Goal: Information Seeking & Learning: Find specific fact

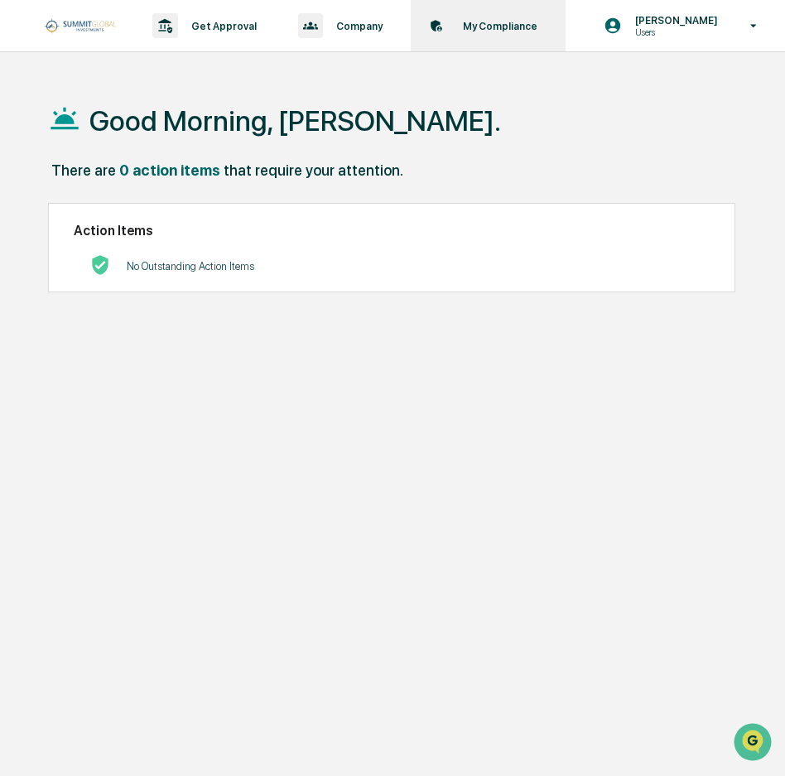
click at [493, 37] on div "My Compliance Data, Deadlines & Settings" at bounding box center [486, 25] width 138 height 51
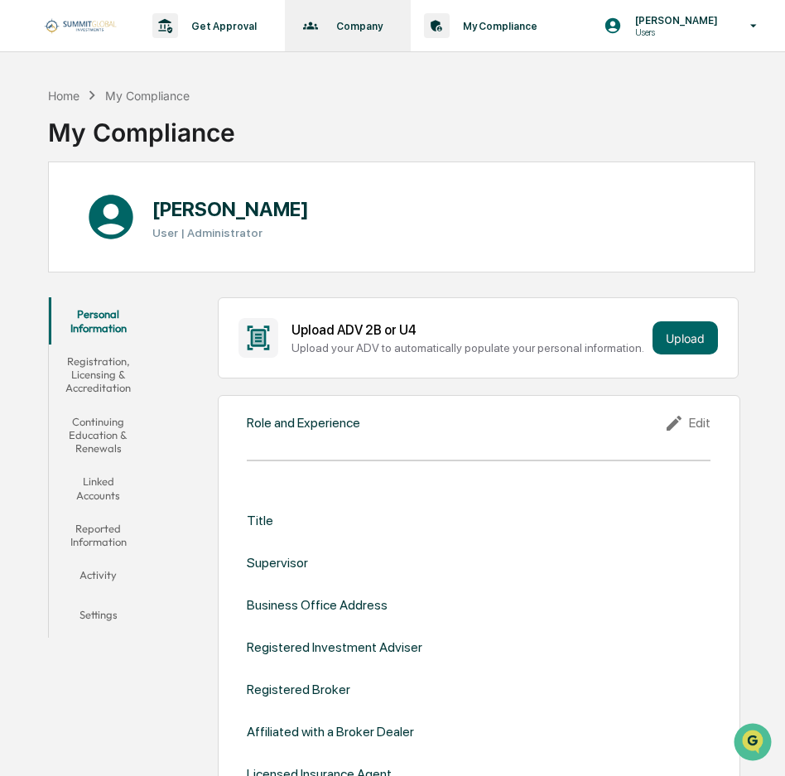
click at [347, 26] on p "Company" at bounding box center [357, 26] width 68 height 12
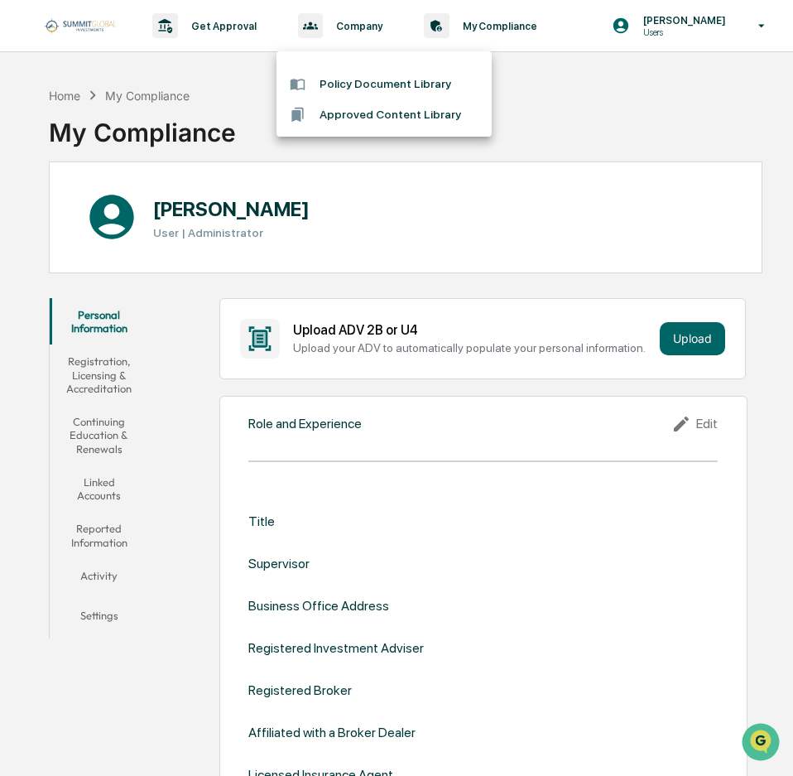
click at [547, 140] on div at bounding box center [396, 388] width 793 height 776
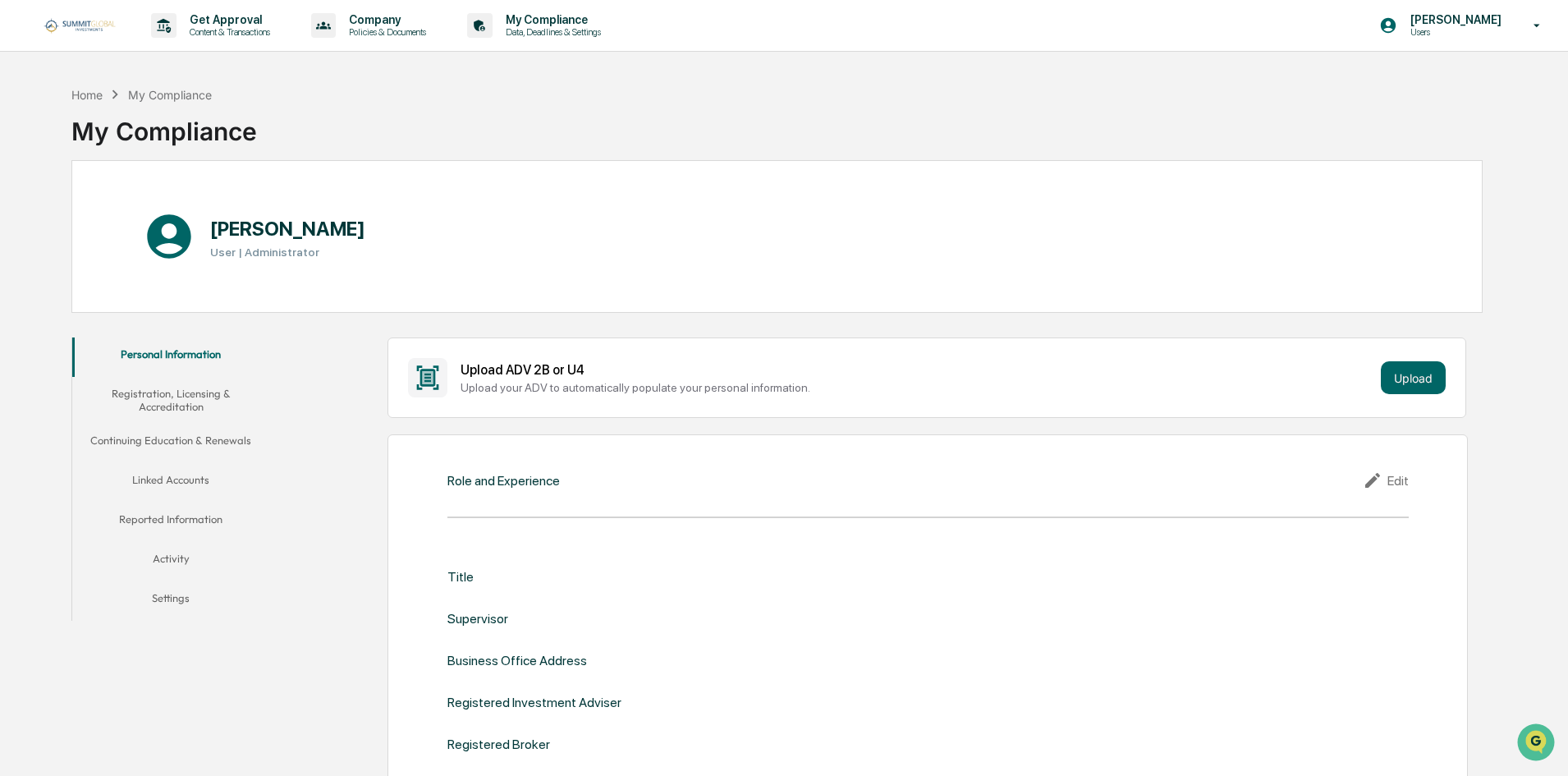
click at [98, 25] on img at bounding box center [78, 25] width 78 height 17
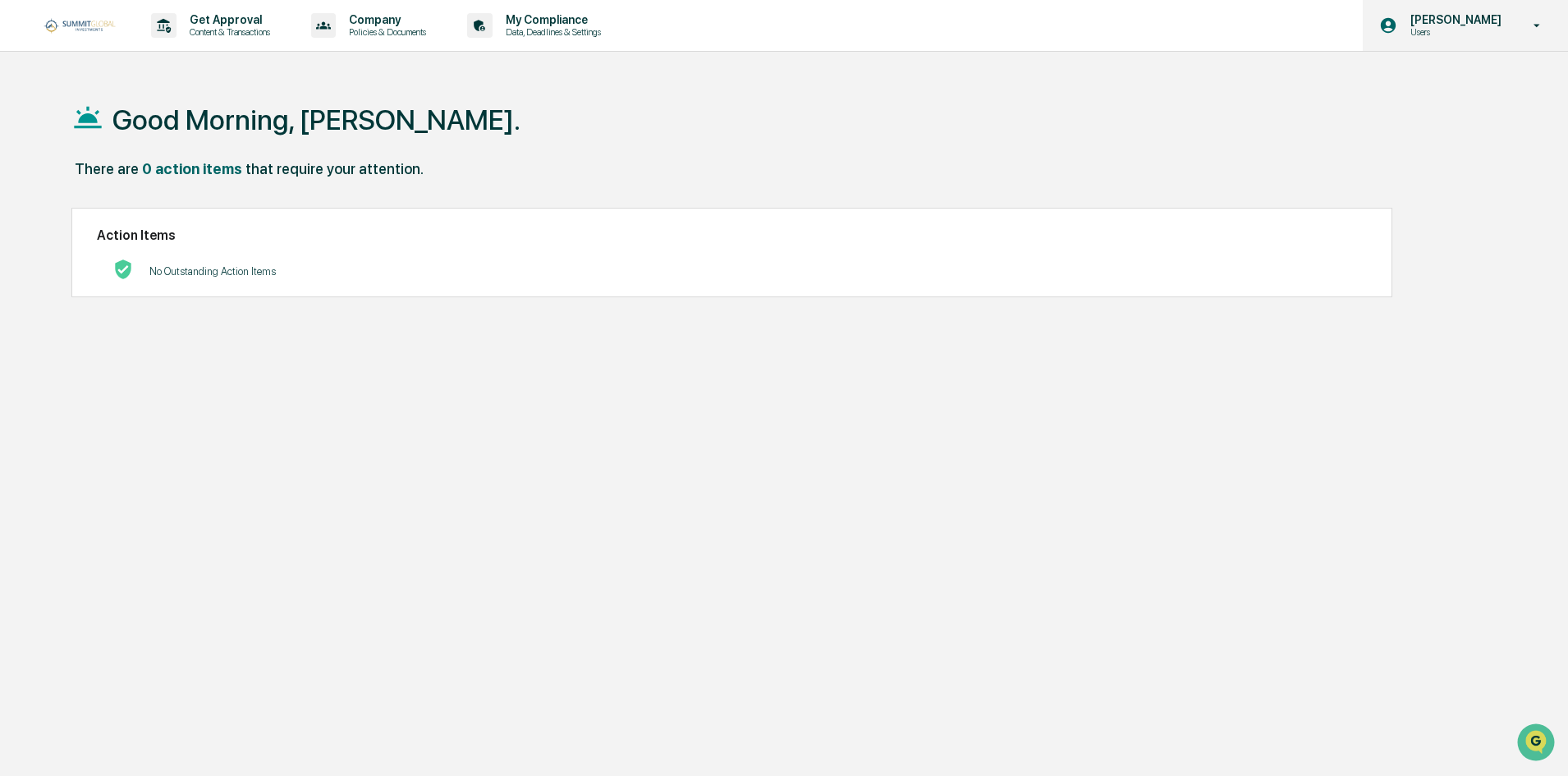
click at [777, 31] on div "[PERSON_NAME] Users" at bounding box center [1465, 25] width 205 height 51
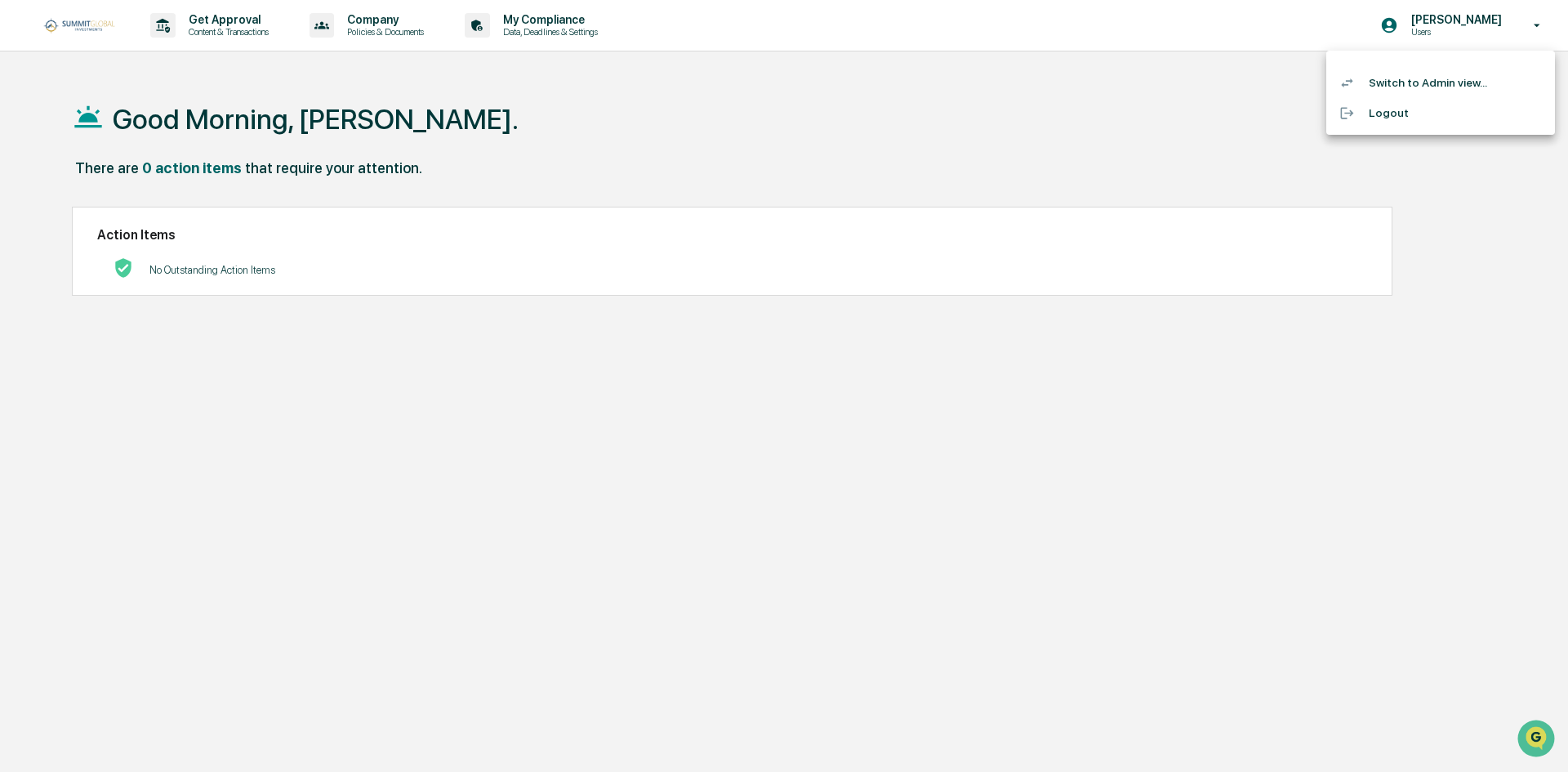
drag, startPoint x: 1128, startPoint y: 127, endPoint x: 1095, endPoint y: 140, distance: 35.5
click at [773, 127] on div at bounding box center [784, 386] width 1568 height 772
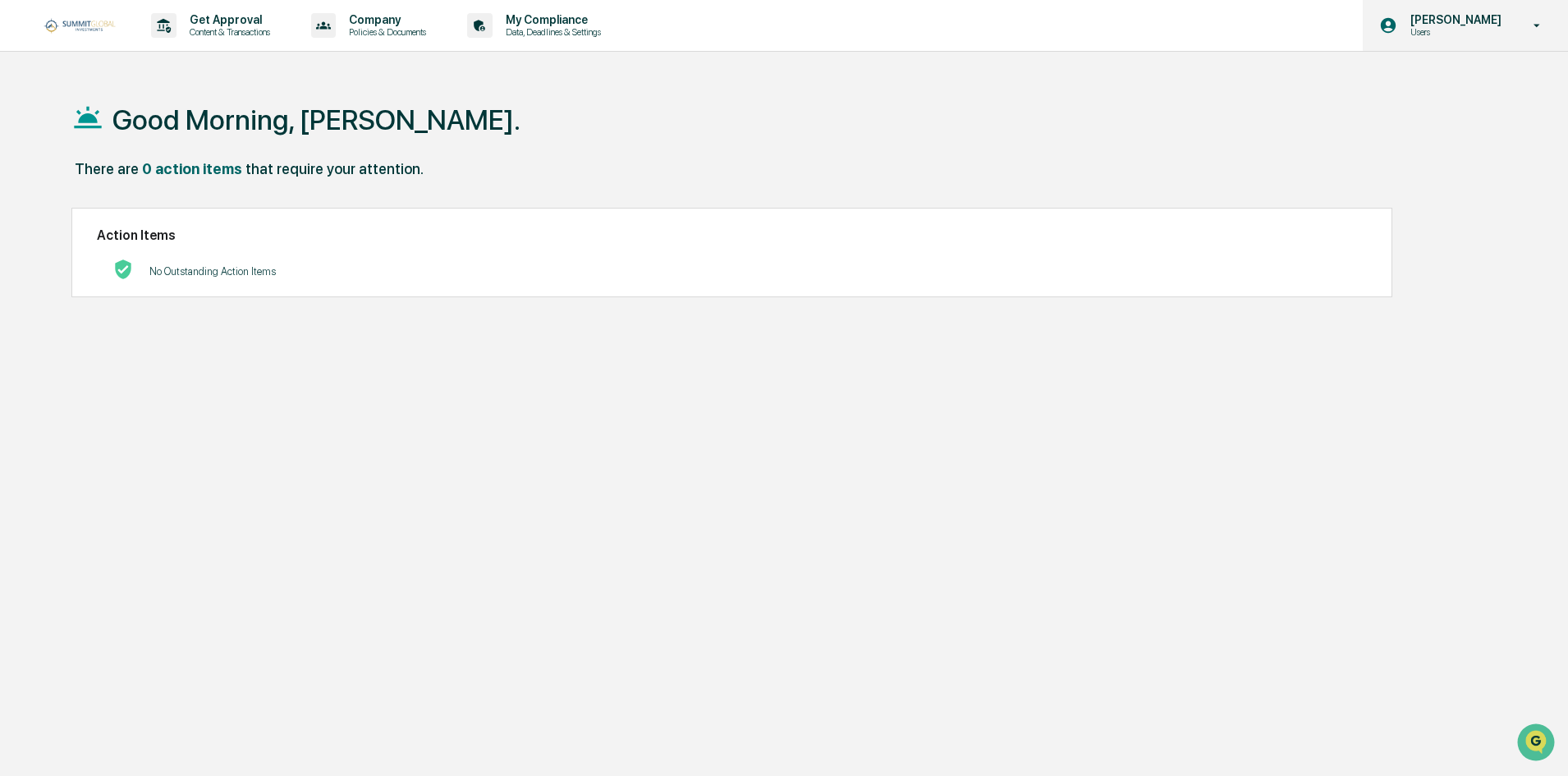
click at [777, 31] on p "Users" at bounding box center [1452, 32] width 112 height 12
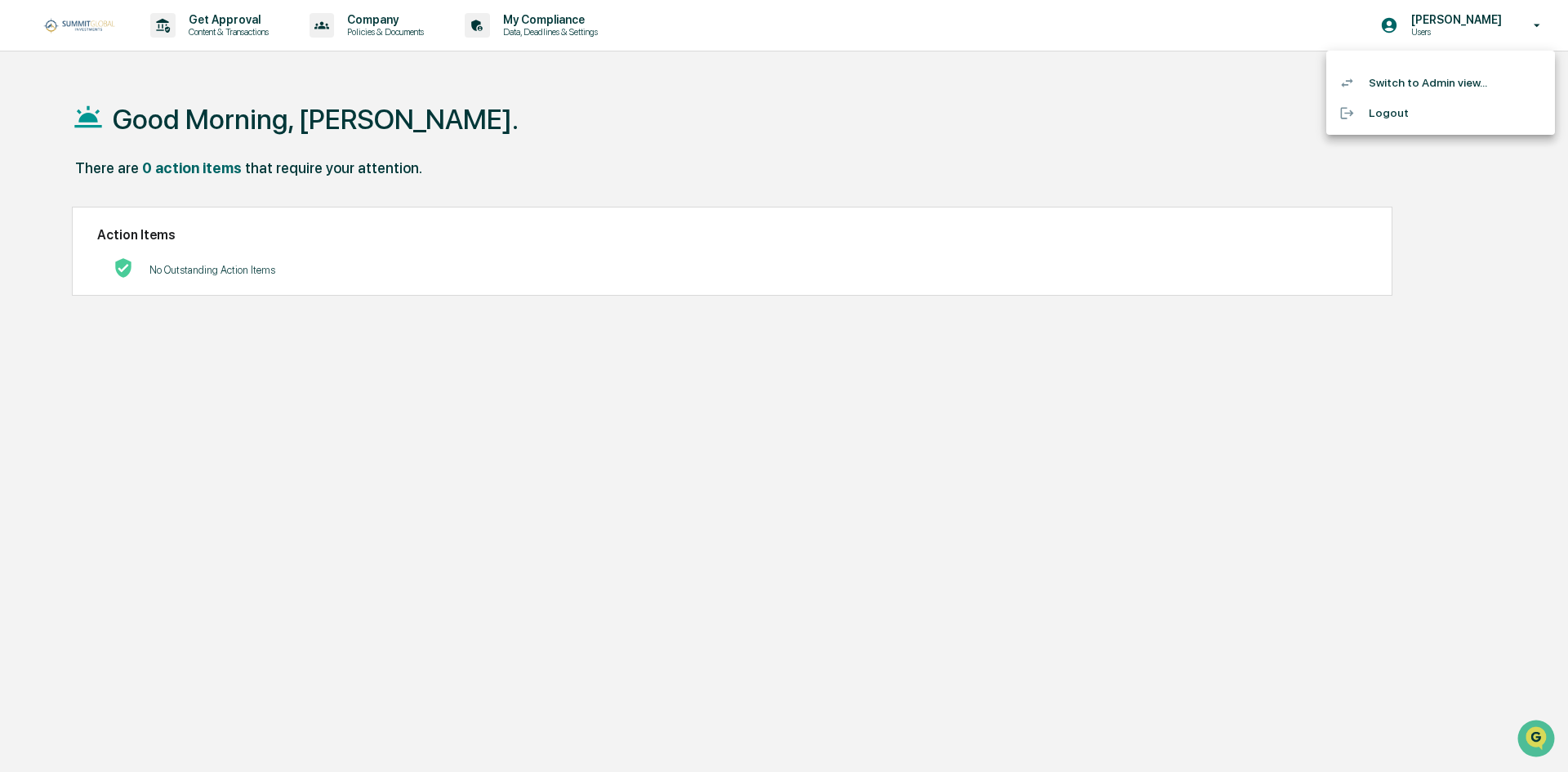
click at [773, 78] on li "Switch to Admin view..." at bounding box center [1441, 83] width 229 height 31
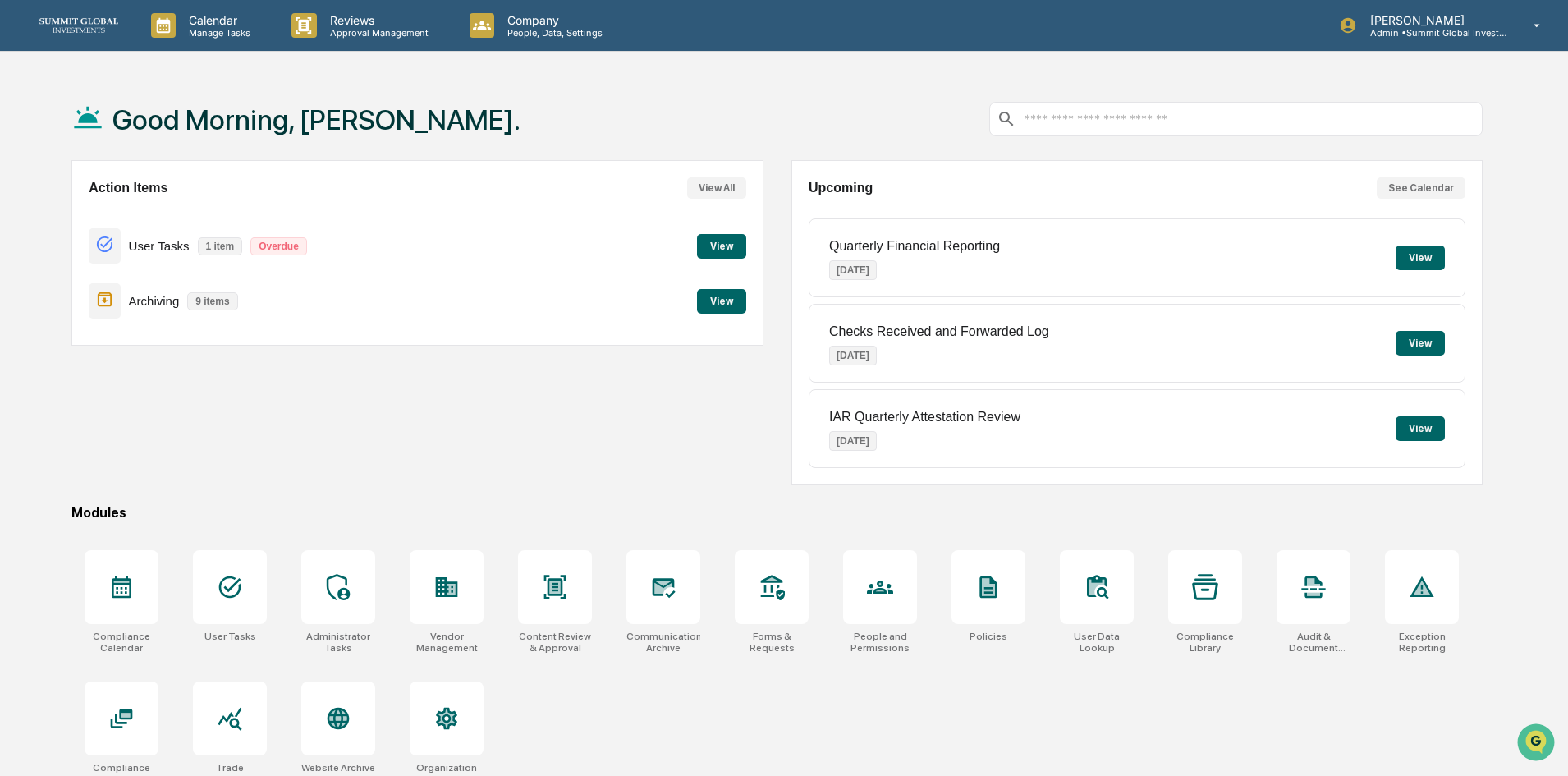
click at [741, 256] on button "View" at bounding box center [722, 246] width 50 height 25
click at [642, 577] on div at bounding box center [663, 587] width 74 height 74
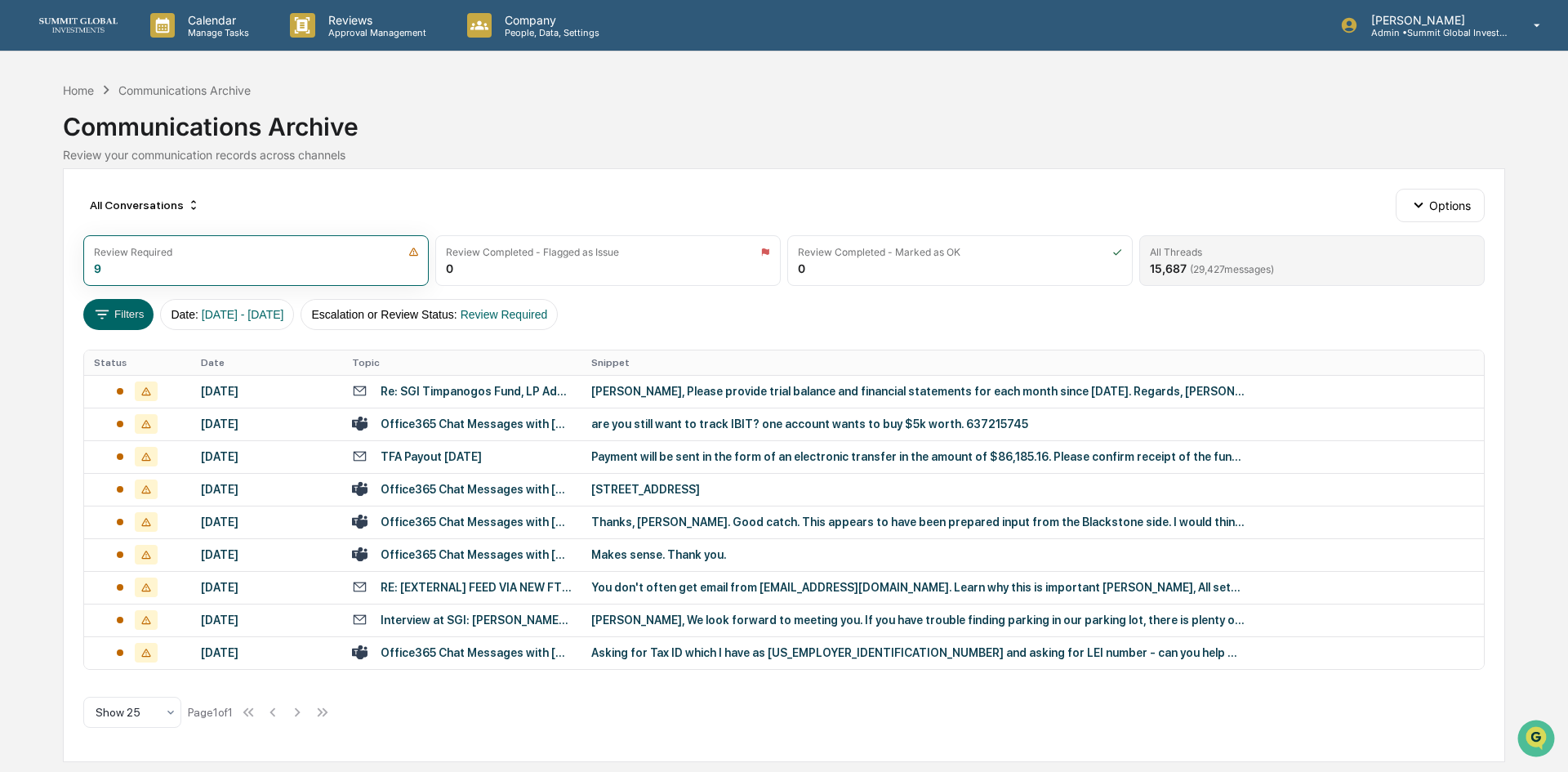
click at [1252, 264] on span "( 29,427 messages)" at bounding box center [1232, 269] width 84 height 12
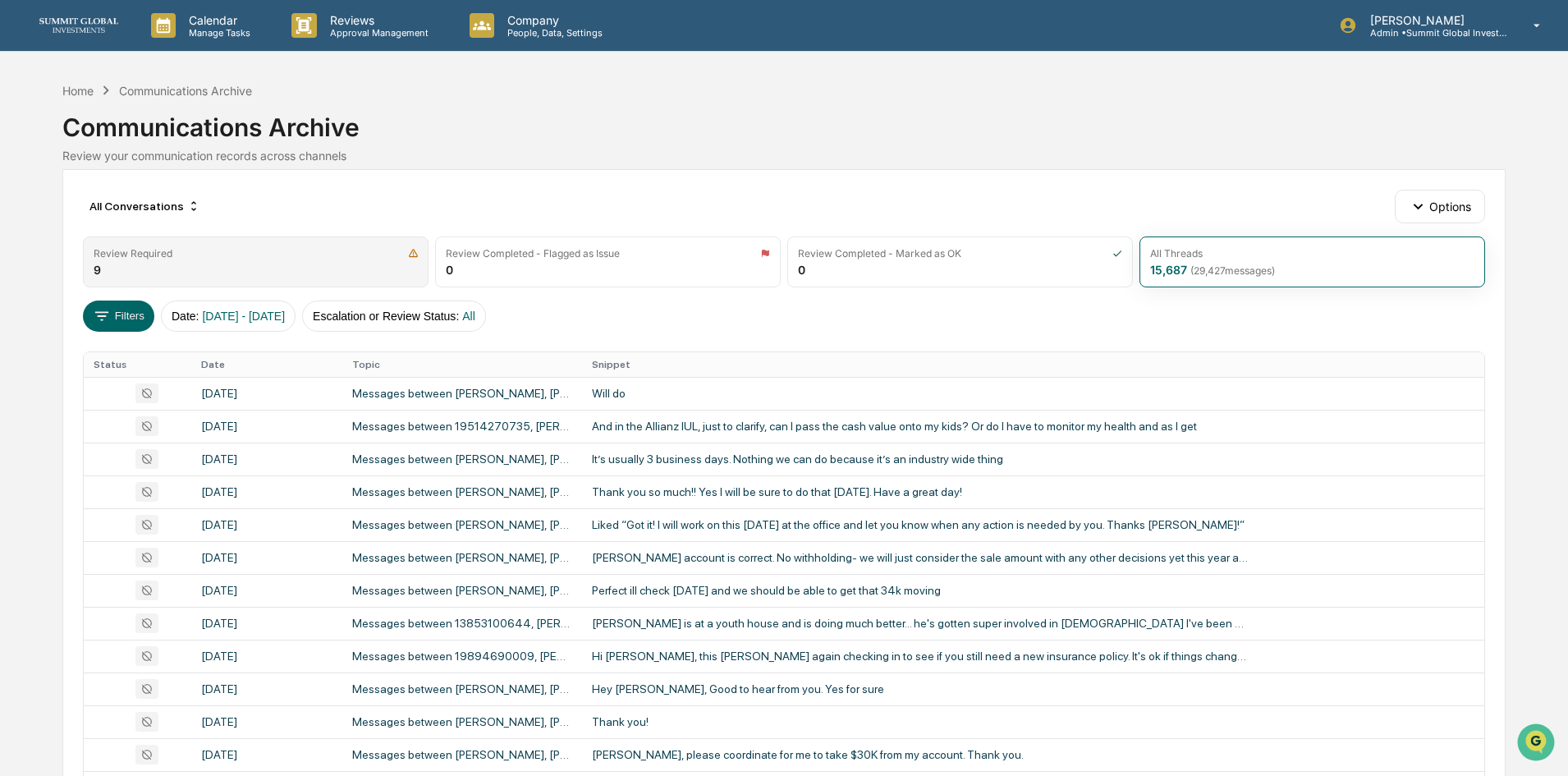
click at [240, 265] on div "Review Required 9" at bounding box center [256, 261] width 346 height 51
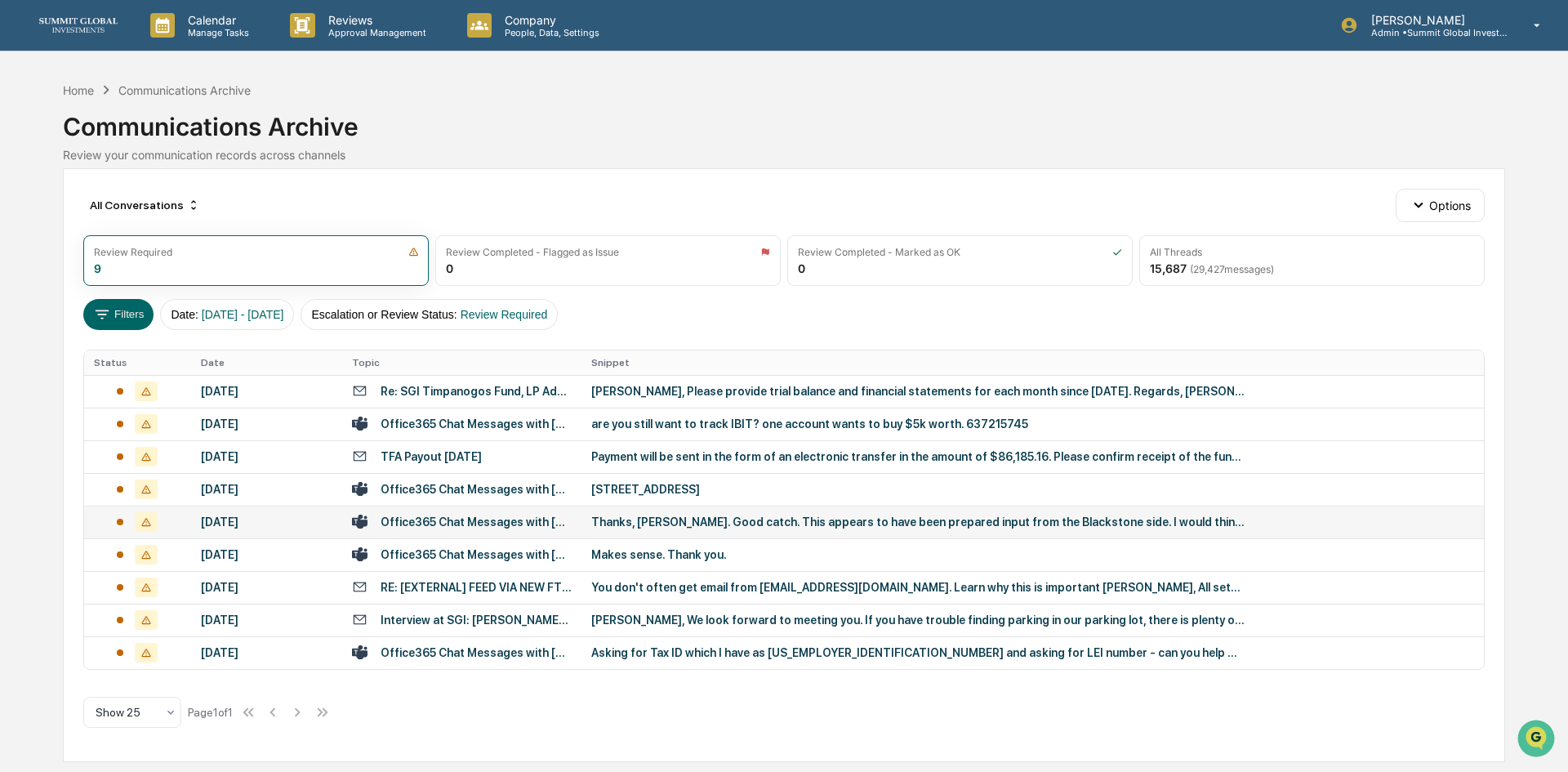
click at [624, 527] on div "Thanks, Seth. Good catch. This appears to have been prepared input from the Bla…" at bounding box center [918, 522] width 653 height 13
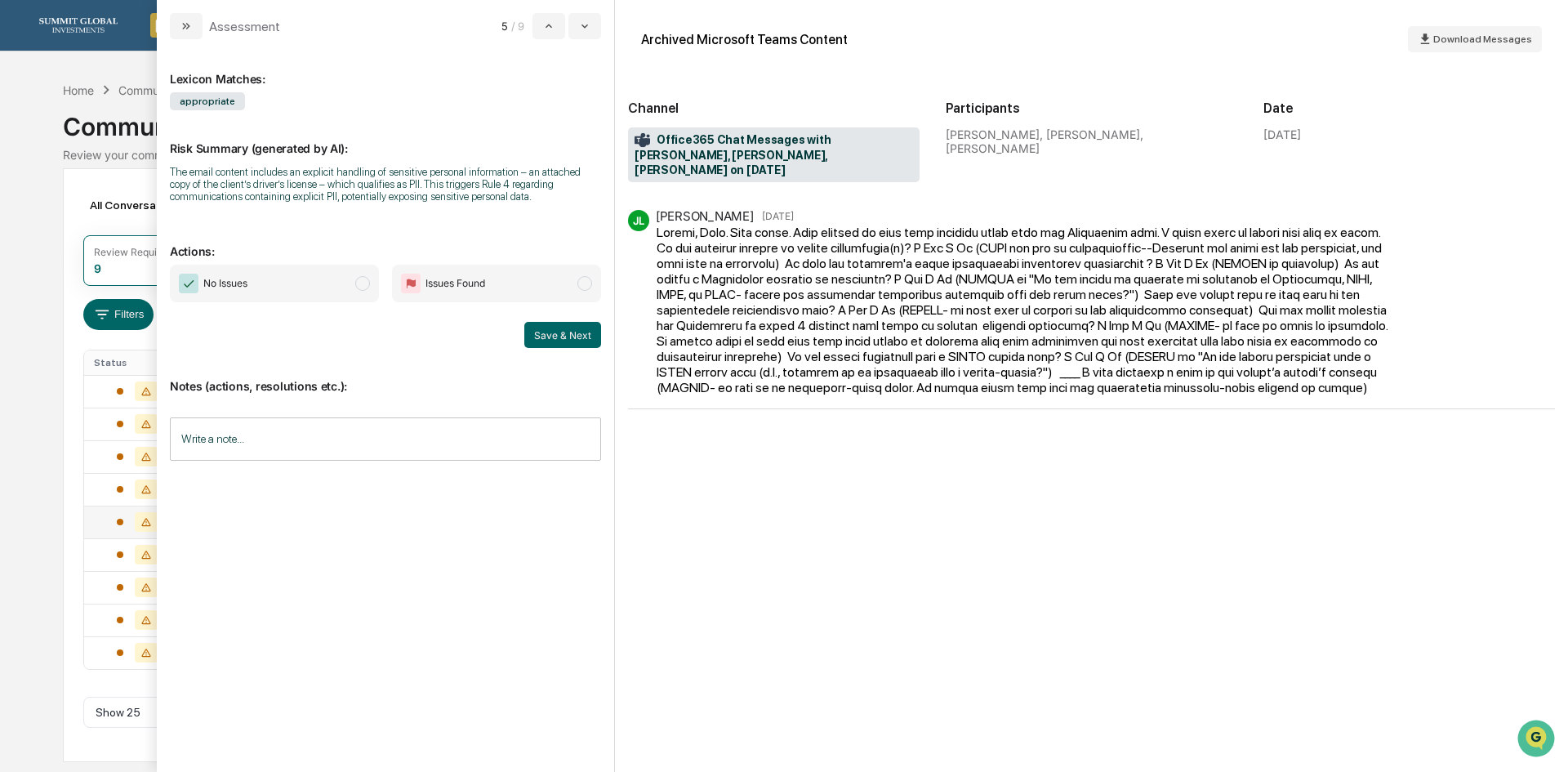
click at [28, 225] on div "Calendar Manage Tasks Reviews Approval Management Company People, Data, Setting…" at bounding box center [784, 386] width 1568 height 772
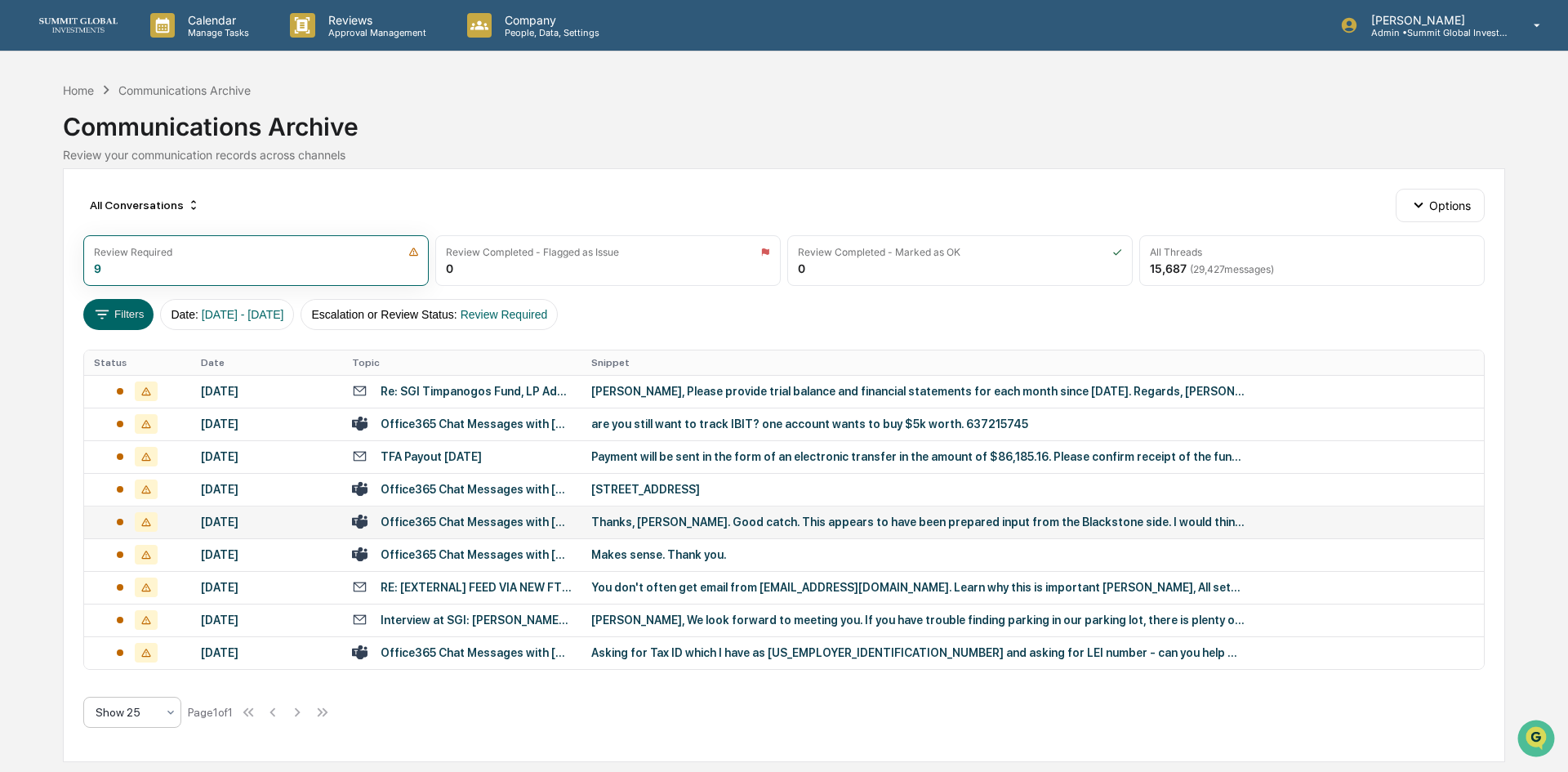
click at [173, 720] on div at bounding box center [170, 712] width 13 height 30
click at [143, 676] on div "Show 100" at bounding box center [132, 668] width 97 height 33
click at [530, 518] on div "Office365 Chat Messages with Seth Griffin, John Lore, Steve Farrell on 2025-08-…" at bounding box center [476, 522] width 191 height 13
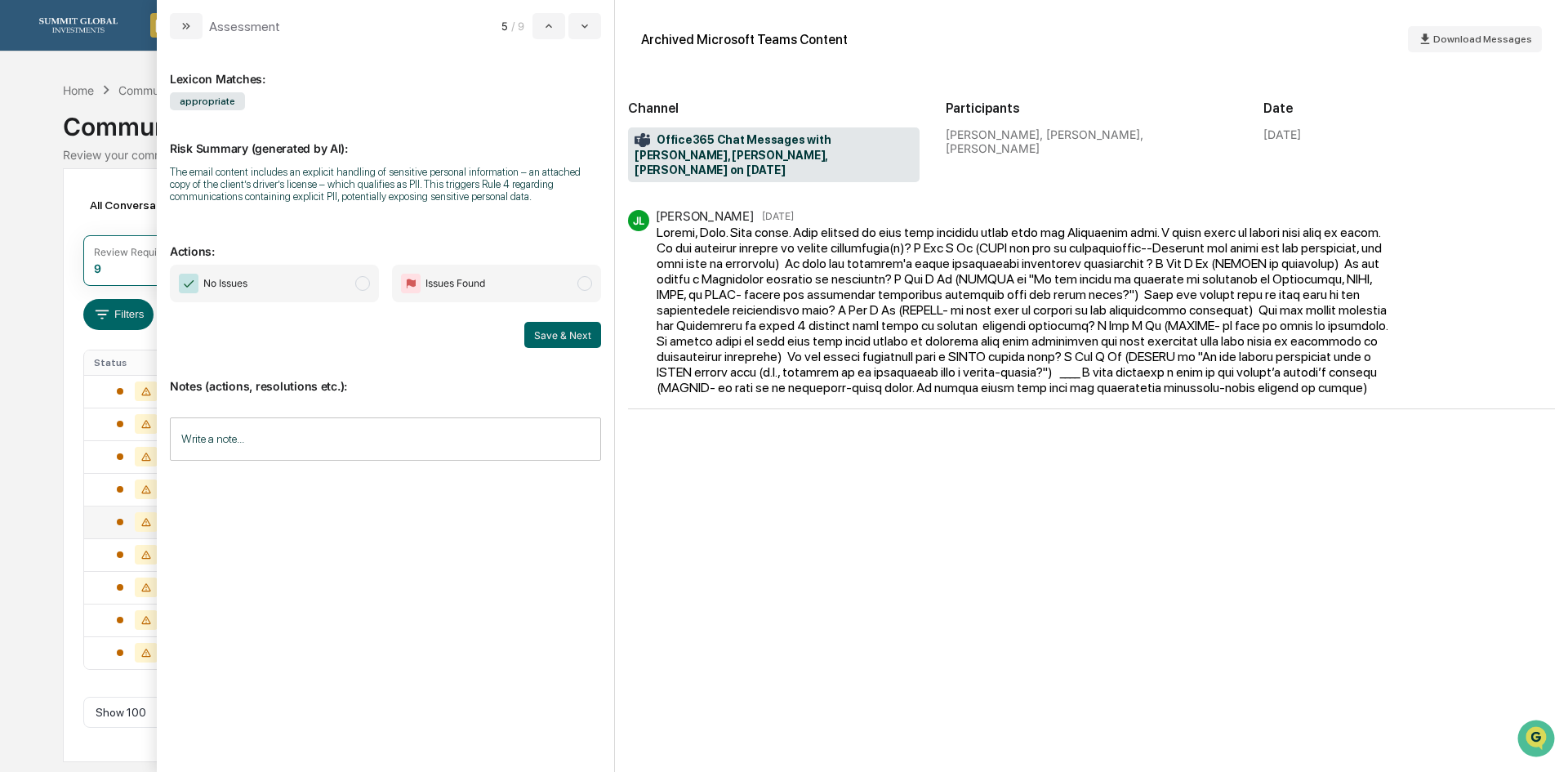
click at [907, 327] on div "modal" at bounding box center [1028, 310] width 742 height 171
click at [958, 347] on div "modal" at bounding box center [1028, 310] width 742 height 171
click at [1019, 479] on div "JL John Lore Aug 8" at bounding box center [1092, 484] width 927 height 548
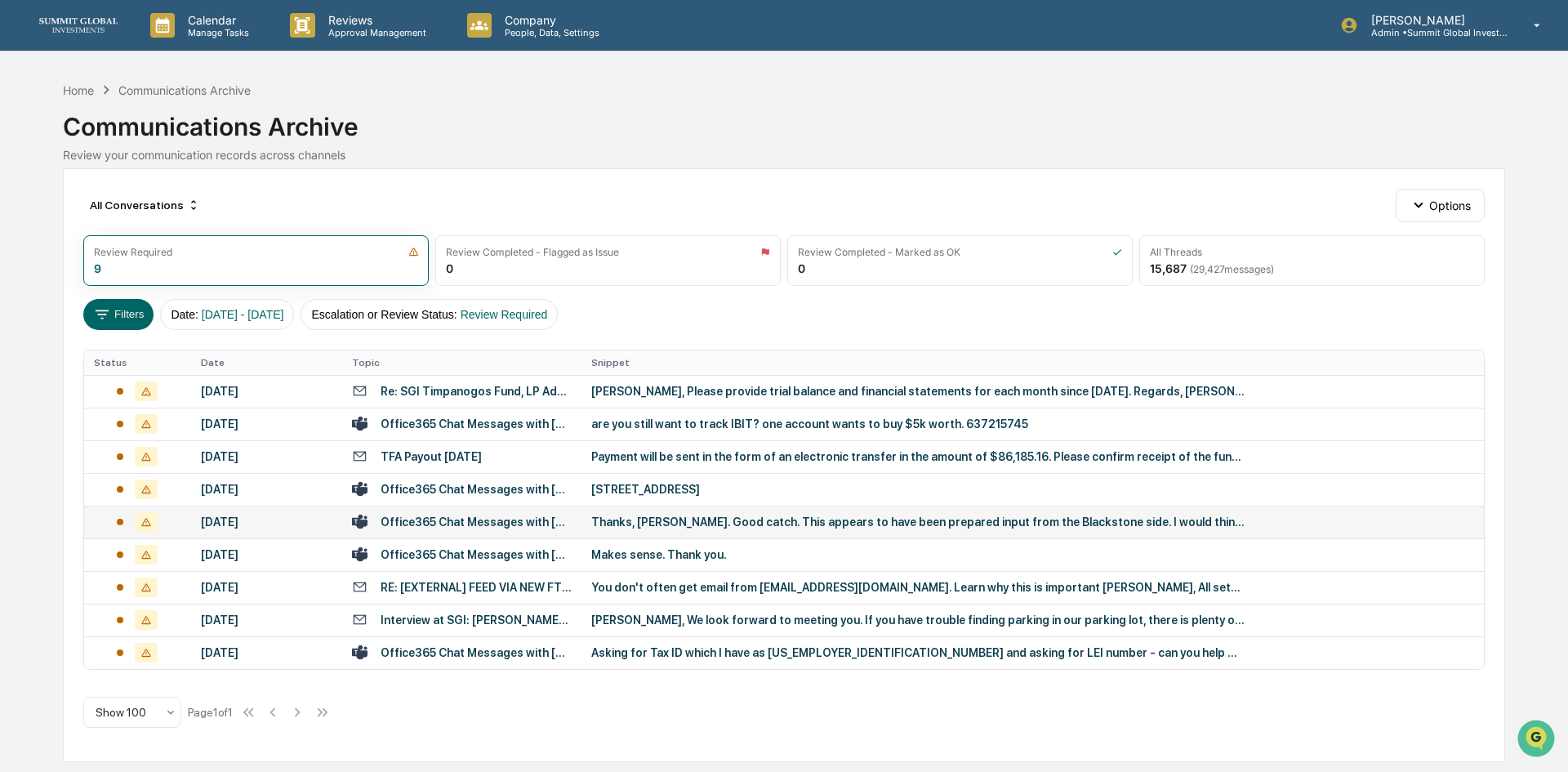
click at [46, 397] on div "Calendar Manage Tasks Reviews Approval Management Company People, Data, Setting…" at bounding box center [784, 386] width 1568 height 772
click at [663, 336] on div "All Conversations Options Review Required 9 Review Completed - Flagged as Issue…" at bounding box center [784, 465] width 1442 height 594
click at [452, 427] on div "Office365 Chat Messages with John Lore, Robin Kaukonen on 2025-09-08" at bounding box center [476, 423] width 191 height 13
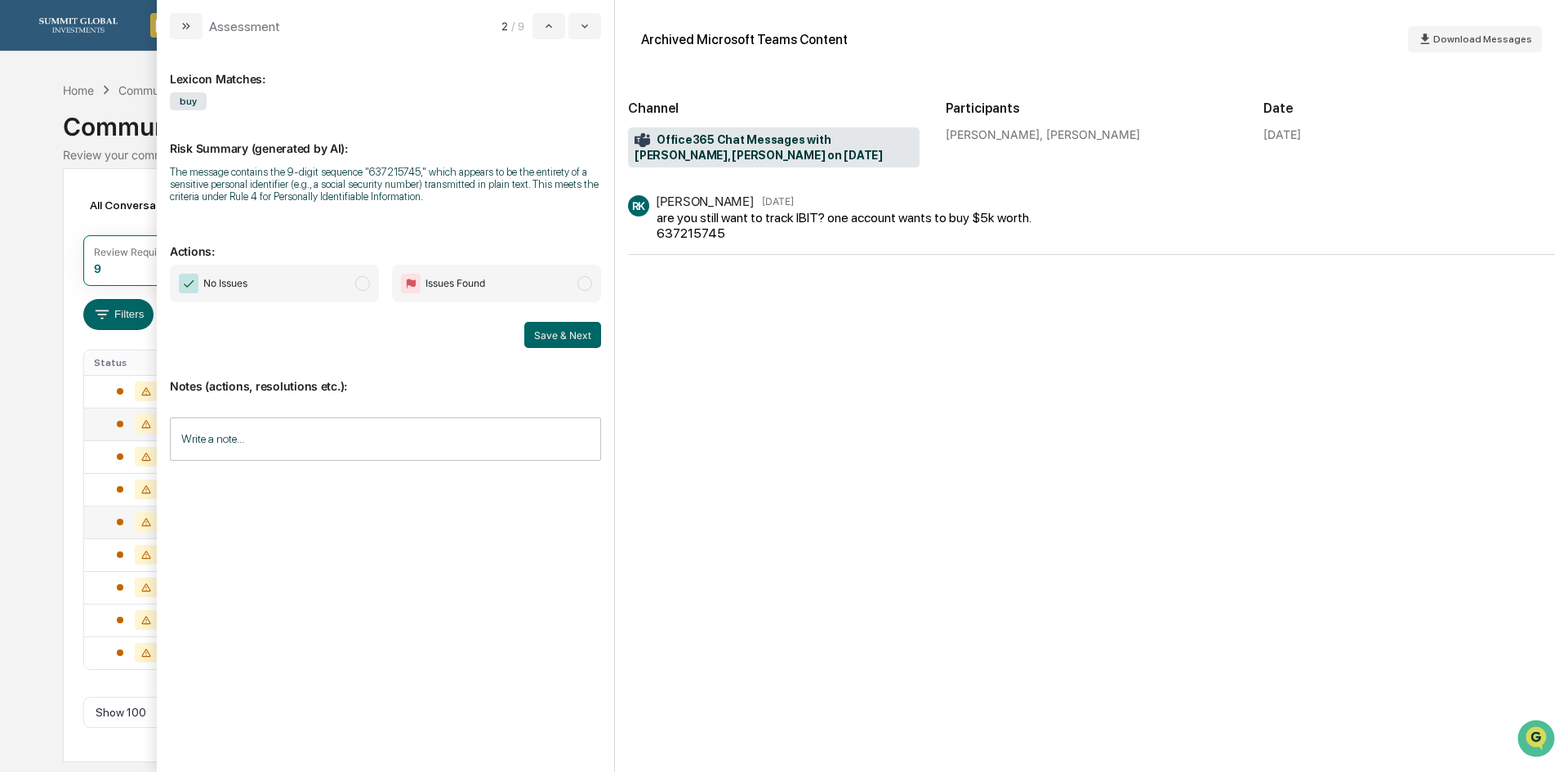
click at [673, 244] on div "RK Robin Kaukonen Sep 8 are you still want to track IBIT? one account wants to …" at bounding box center [1092, 225] width 927 height 59
drag, startPoint x: 681, startPoint y: 233, endPoint x: 699, endPoint y: 239, distance: 19.0
click at [699, 239] on div "are you still want to track IBIT? one account wants to buy $5k worth. 637215745" at bounding box center [846, 225] width 379 height 31
click at [689, 238] on div "are you still want to track IBIT? one account wants to buy $5k worth. 637215745" at bounding box center [846, 225] width 379 height 31
click at [121, 529] on div at bounding box center [137, 522] width 88 height 20
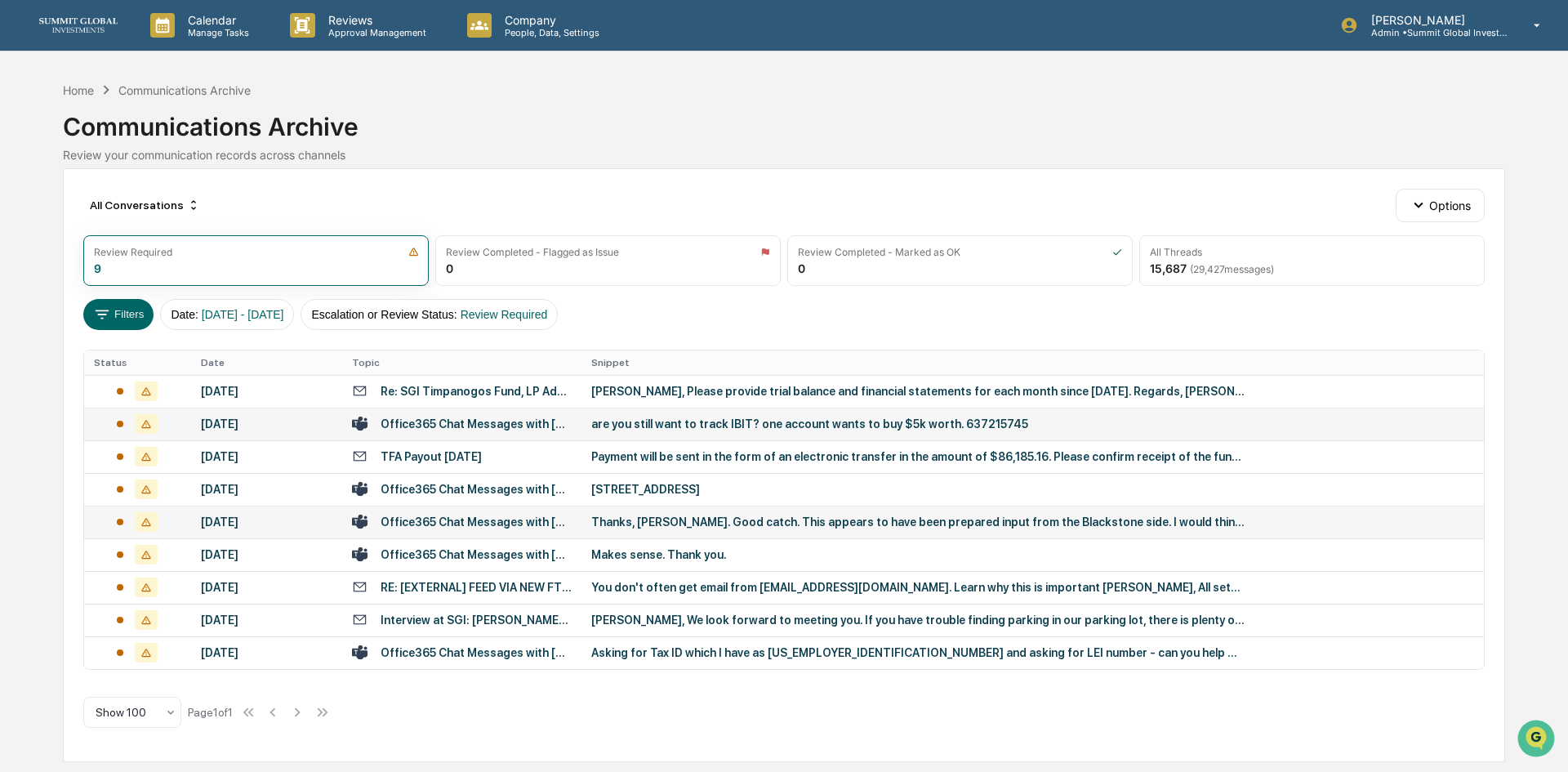
drag, startPoint x: 59, startPoint y: 526, endPoint x: 312, endPoint y: 551, distance: 254.2
click at [63, 526] on div "Calendar Manage Tasks Reviews Approval Management Company People, Data, Setting…" at bounding box center [784, 386] width 1568 height 772
click at [709, 657] on div "Asking for Tax ID which I have as 27-3616371 and asking for LEI number - can yo…" at bounding box center [918, 652] width 653 height 13
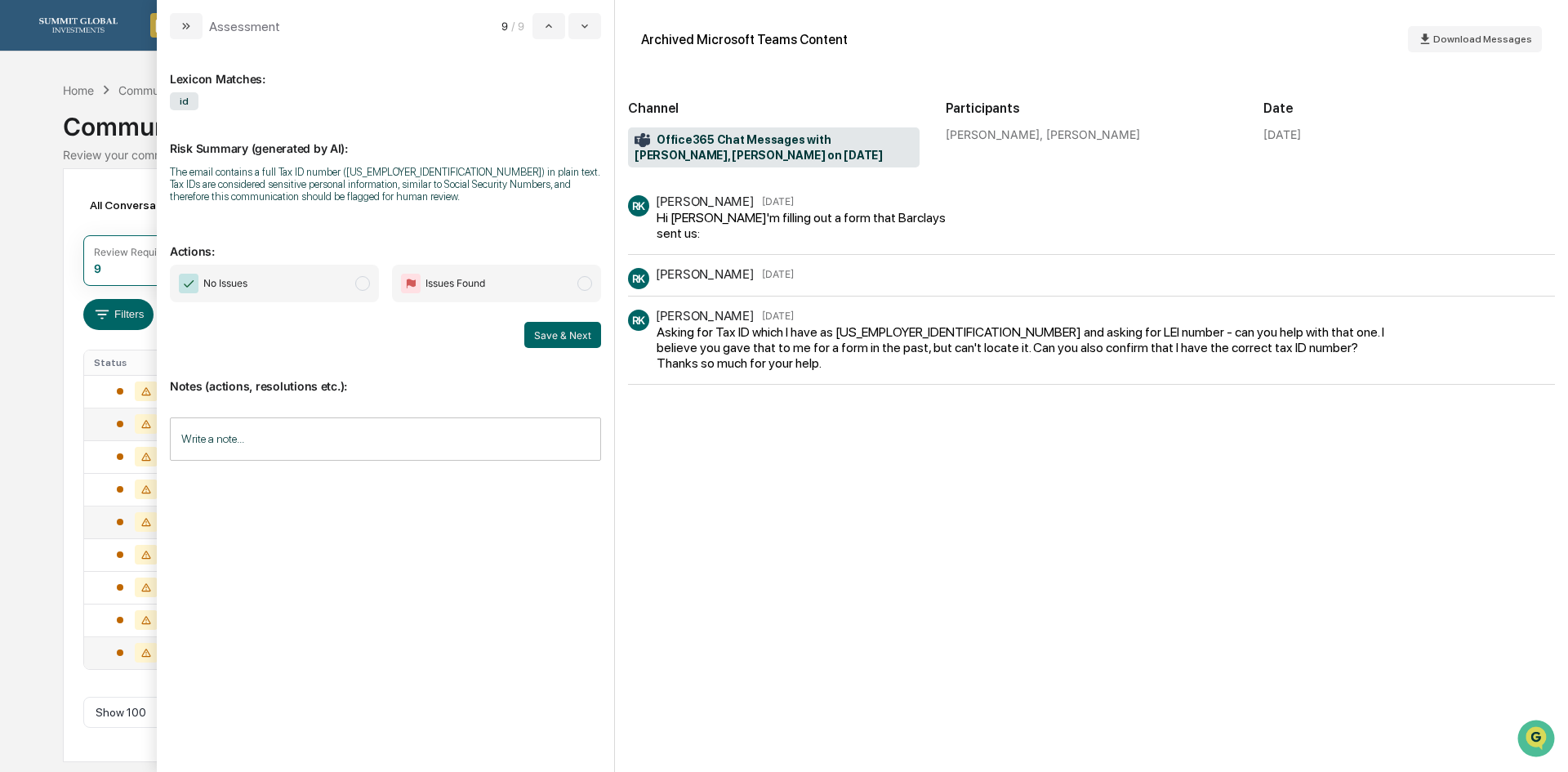
click at [73, 502] on div "All Conversations Options Review Required 9 Review Completed - Flagged as Issue…" at bounding box center [784, 465] width 1442 height 594
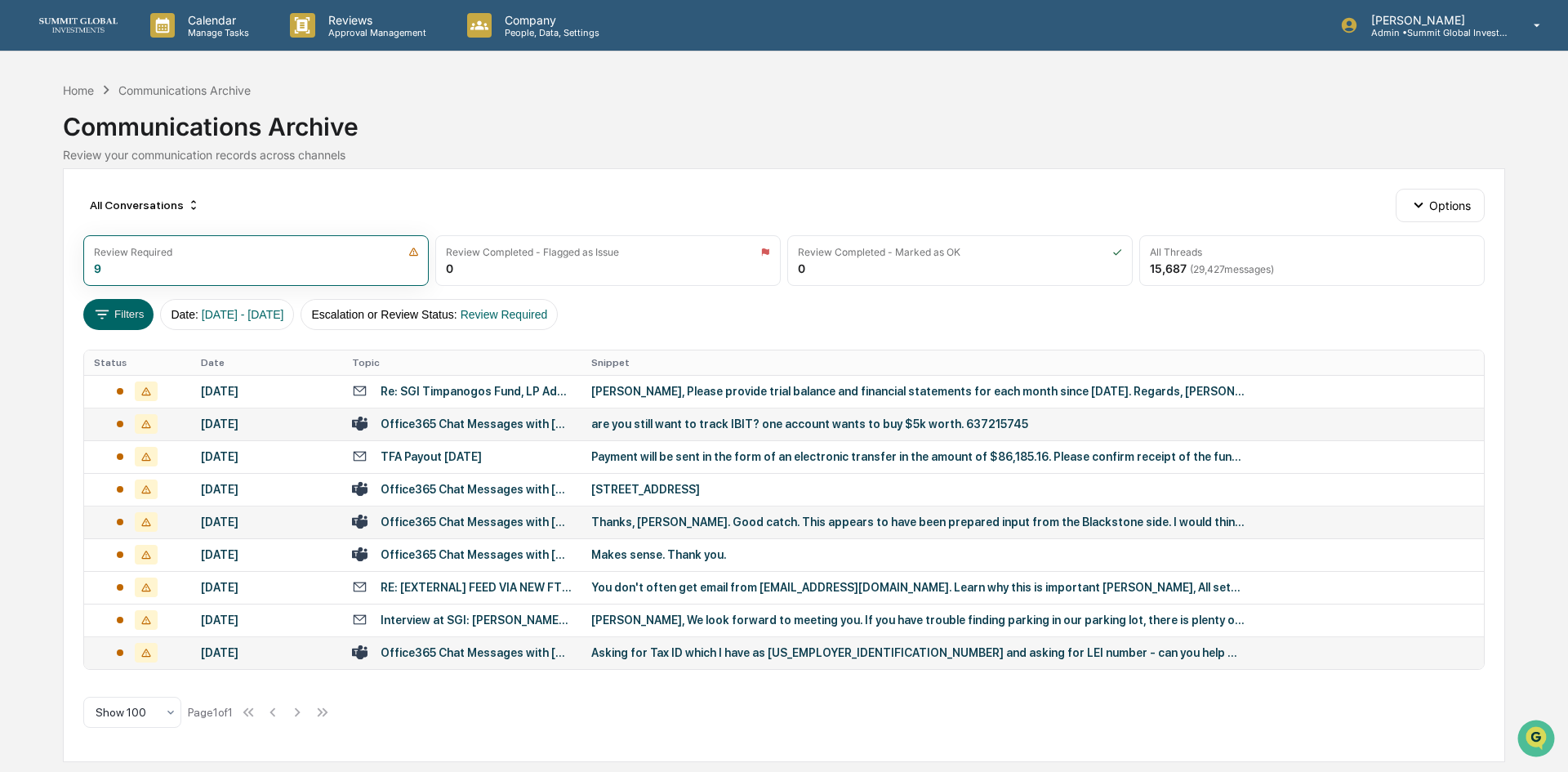
click at [734, 426] on div "are you still want to track IBIT? one account wants to buy $5k worth. 637215745" at bounding box center [918, 423] width 653 height 13
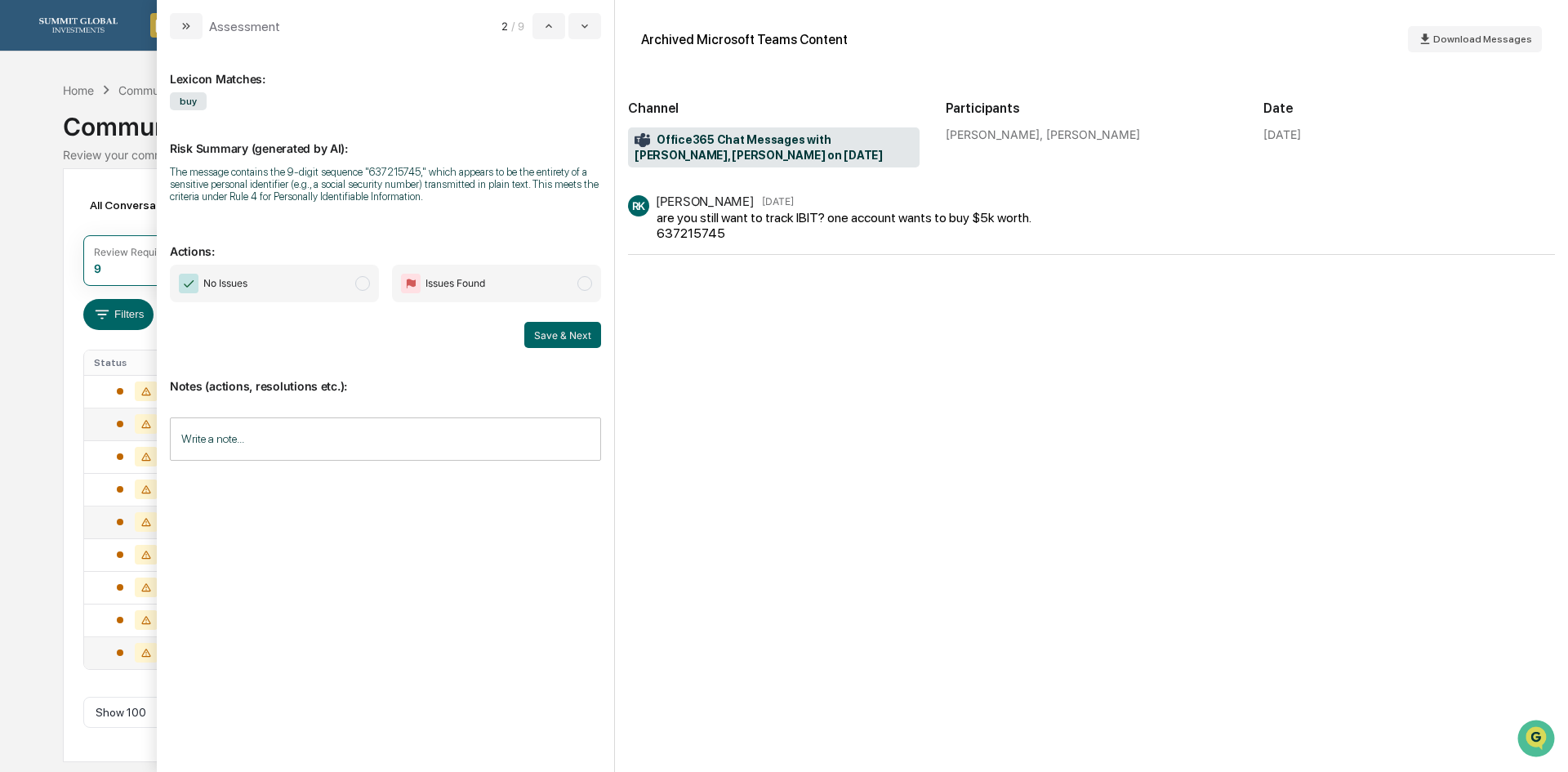
click at [687, 235] on div "are you still want to track IBIT? one account wants to buy $5k worth. 637215745" at bounding box center [846, 225] width 379 height 31
click at [688, 234] on div "are you still want to track IBIT? one account wants to buy $5k worth. 637215745" at bounding box center [846, 225] width 379 height 31
drag, startPoint x: 833, startPoint y: 222, endPoint x: 1076, endPoint y: 232, distance: 243.2
click at [1076, 232] on div "RK Robin Kaukonen Sep 8 are you still want to track IBIT? one account wants to …" at bounding box center [865, 218] width 473 height 45
click at [677, 235] on div "are you still want to track IBIT? one account wants to buy $5k worth. 637215745" at bounding box center [846, 225] width 379 height 31
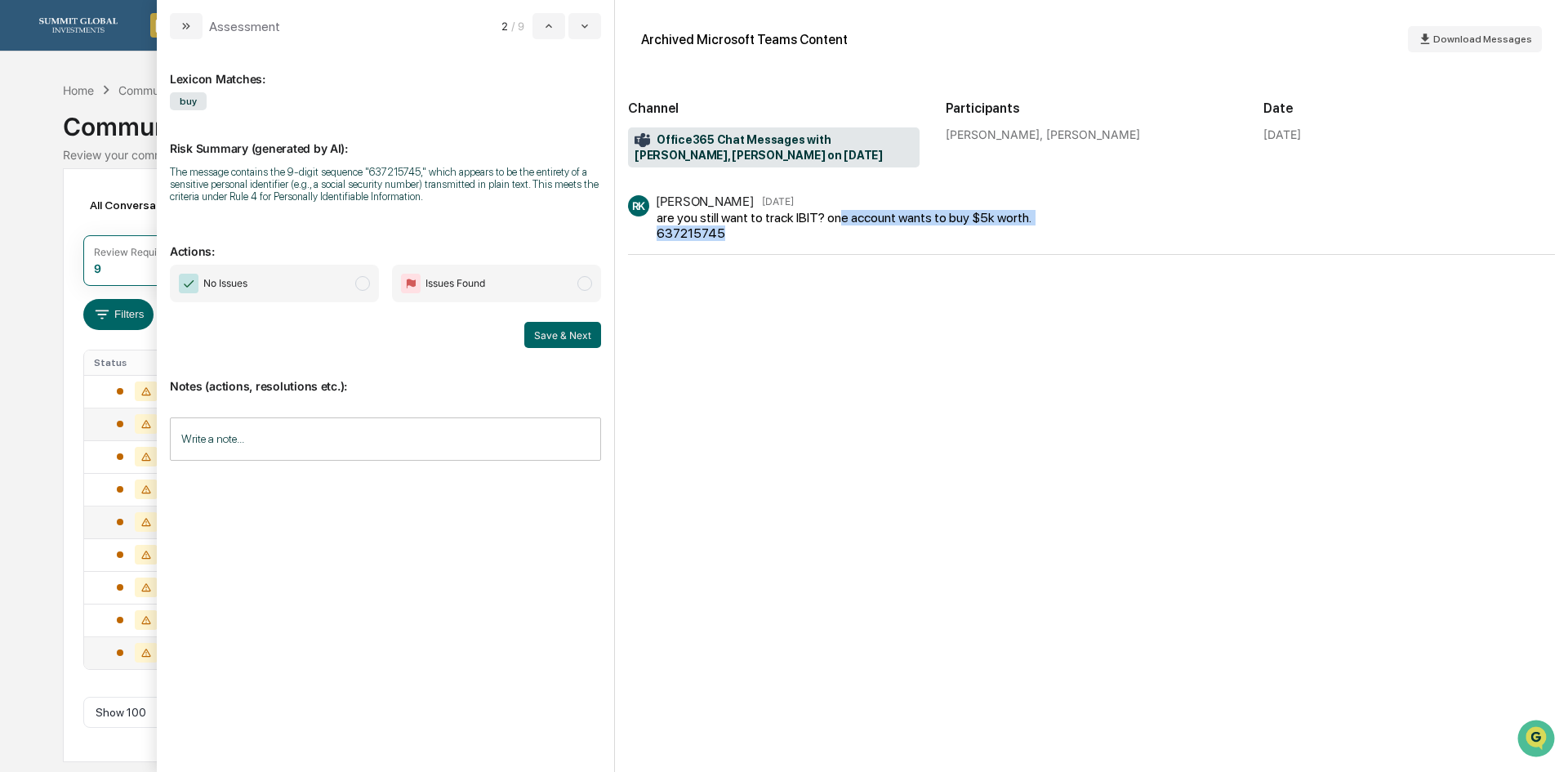
click at [680, 235] on div "are you still want to track IBIT? one account wants to buy $5k worth. 637215745" at bounding box center [846, 225] width 379 height 31
click at [670, 236] on div "are you still want to track IBIT? one account wants to buy $5k worth. 637215745" at bounding box center [846, 225] width 379 height 31
click at [800, 250] on div "RK Robin Kaukonen Sep 8 are you still want to track IBIT? one account wants to …" at bounding box center [1092, 225] width 927 height 59
click at [140, 553] on icon at bounding box center [146, 554] width 23 height 20
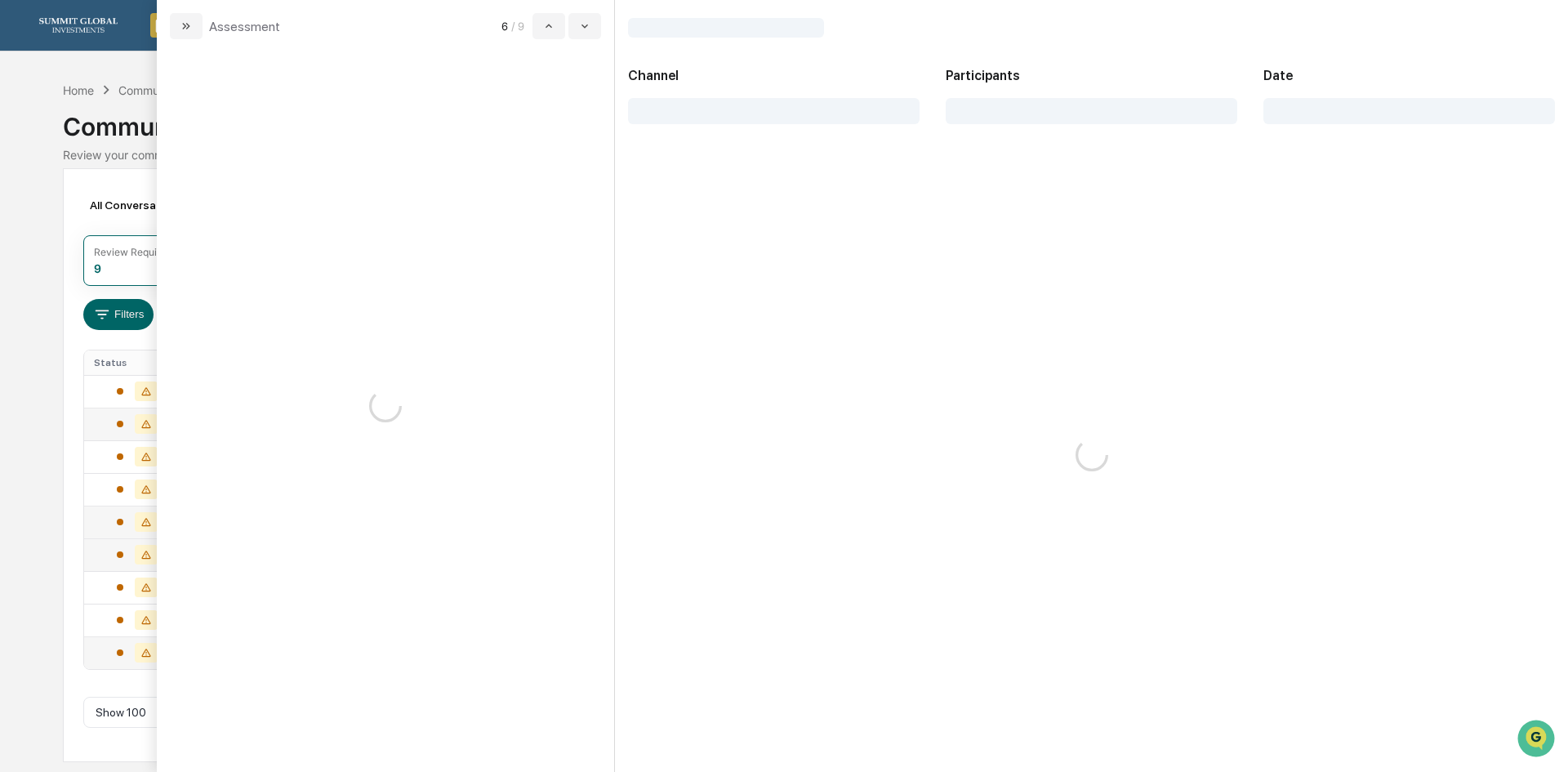
click at [68, 585] on div "All Conversations Options Review Required 9 Review Completed - Flagged as Issue…" at bounding box center [784, 465] width 1442 height 594
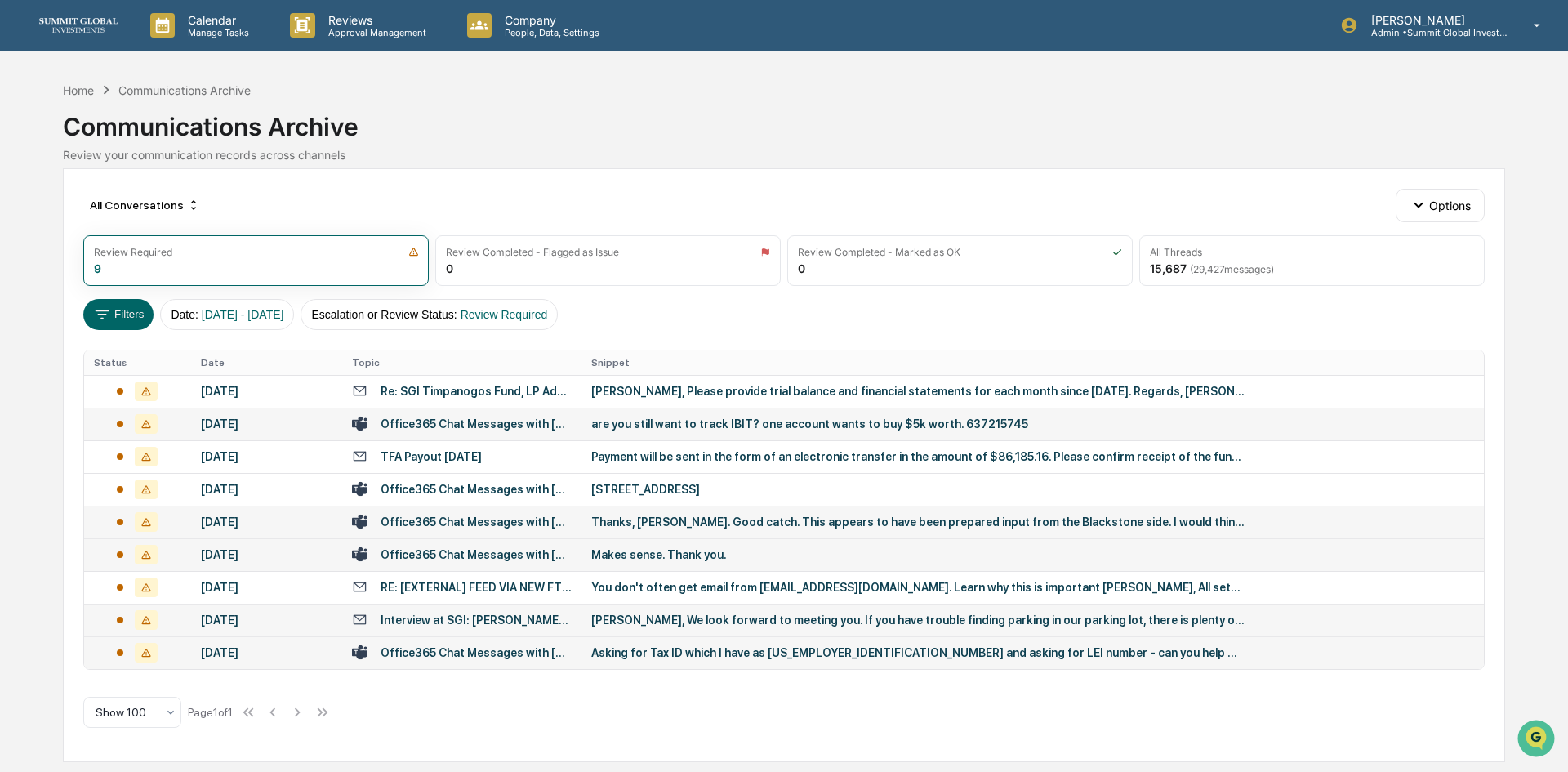
click at [858, 618] on div "Aaron, We look forward to meeting you. If you have trouble finding parking in o…" at bounding box center [918, 619] width 653 height 13
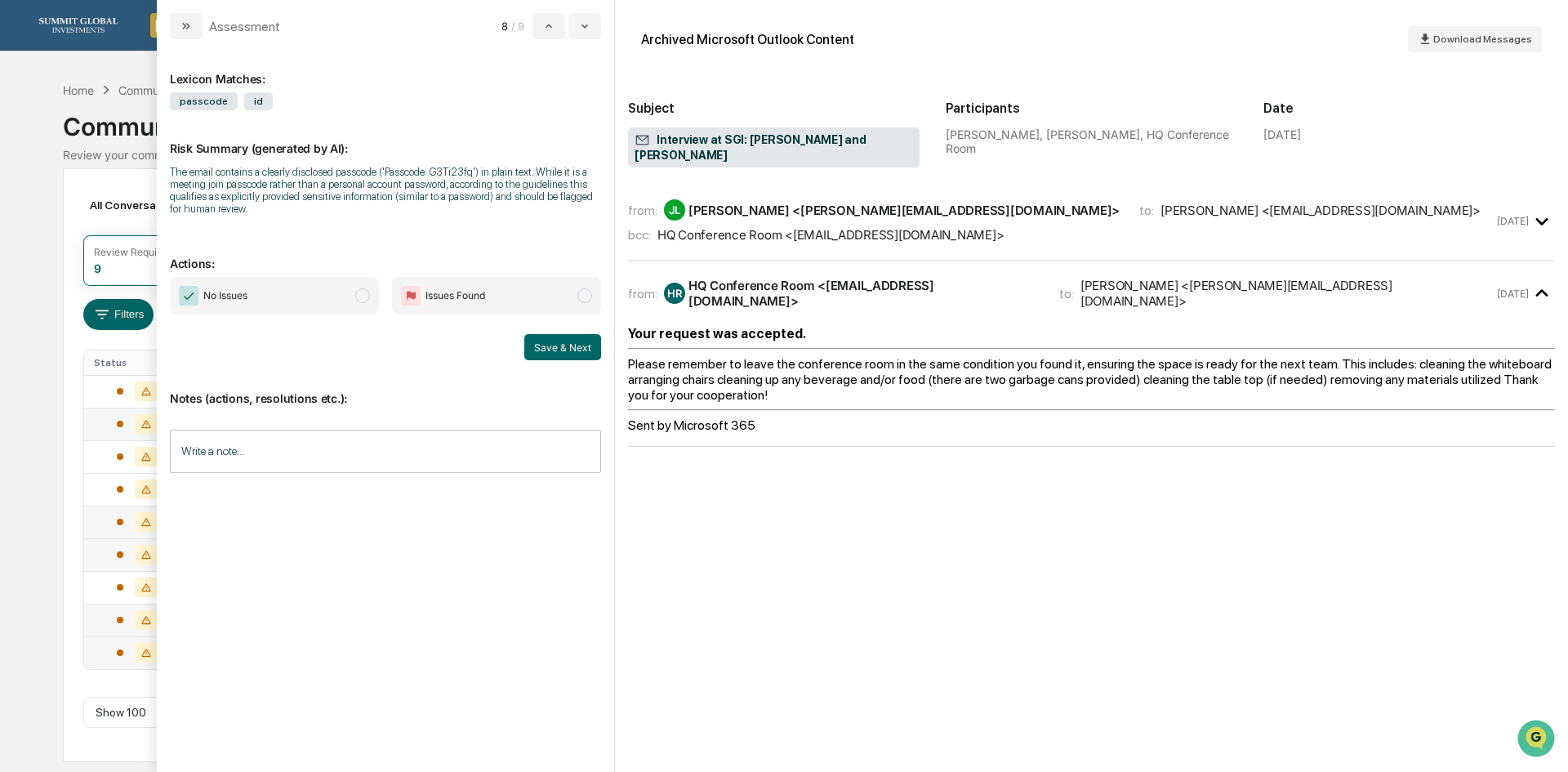
click at [72, 544] on div "All Conversations Options Review Required 9 Review Completed - Flagged as Issue…" at bounding box center [784, 465] width 1442 height 594
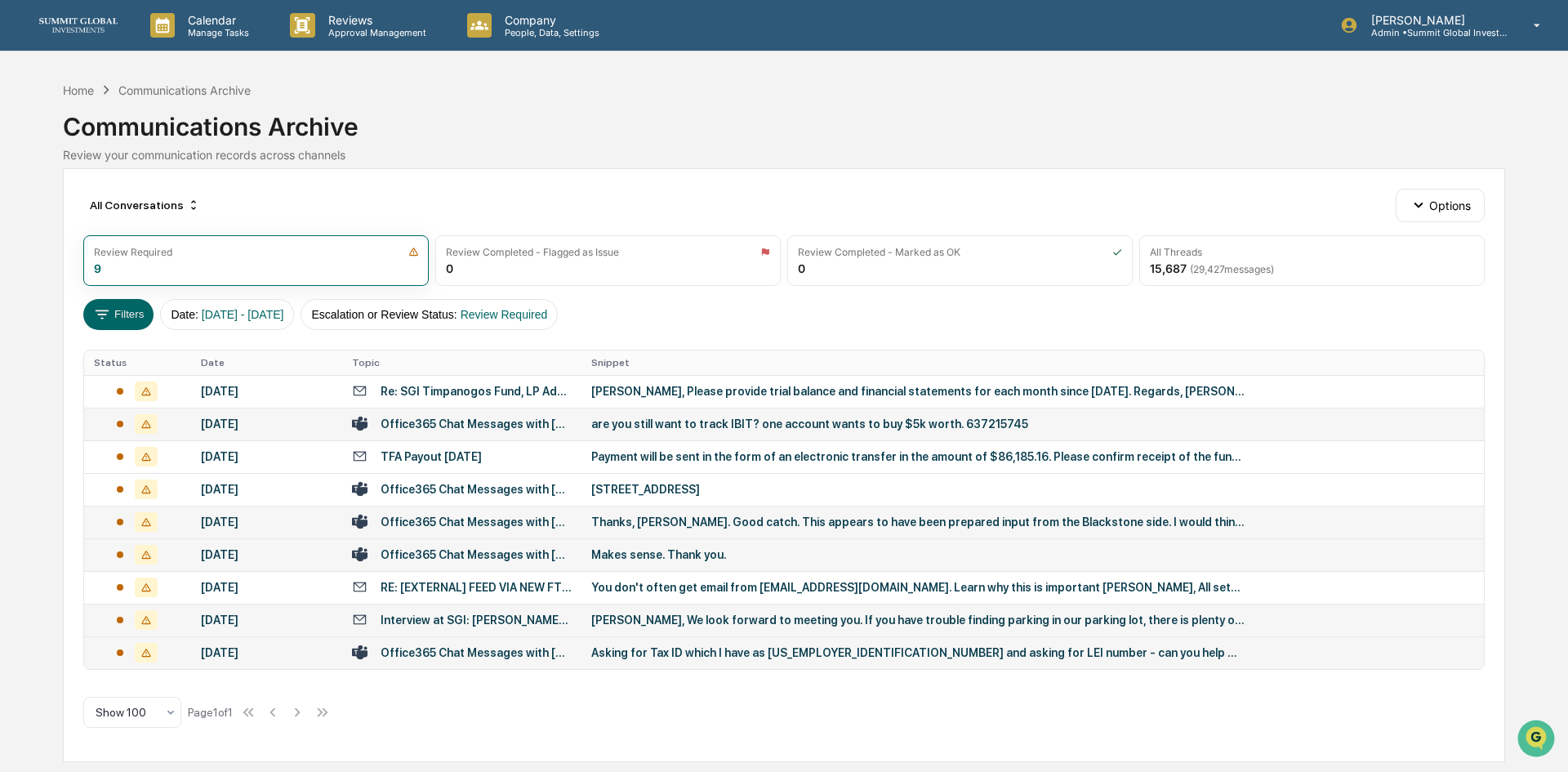
click at [903, 630] on td "Aaron, We look forward to meeting you. If you have trouble finding parking in o…" at bounding box center [1033, 619] width 902 height 33
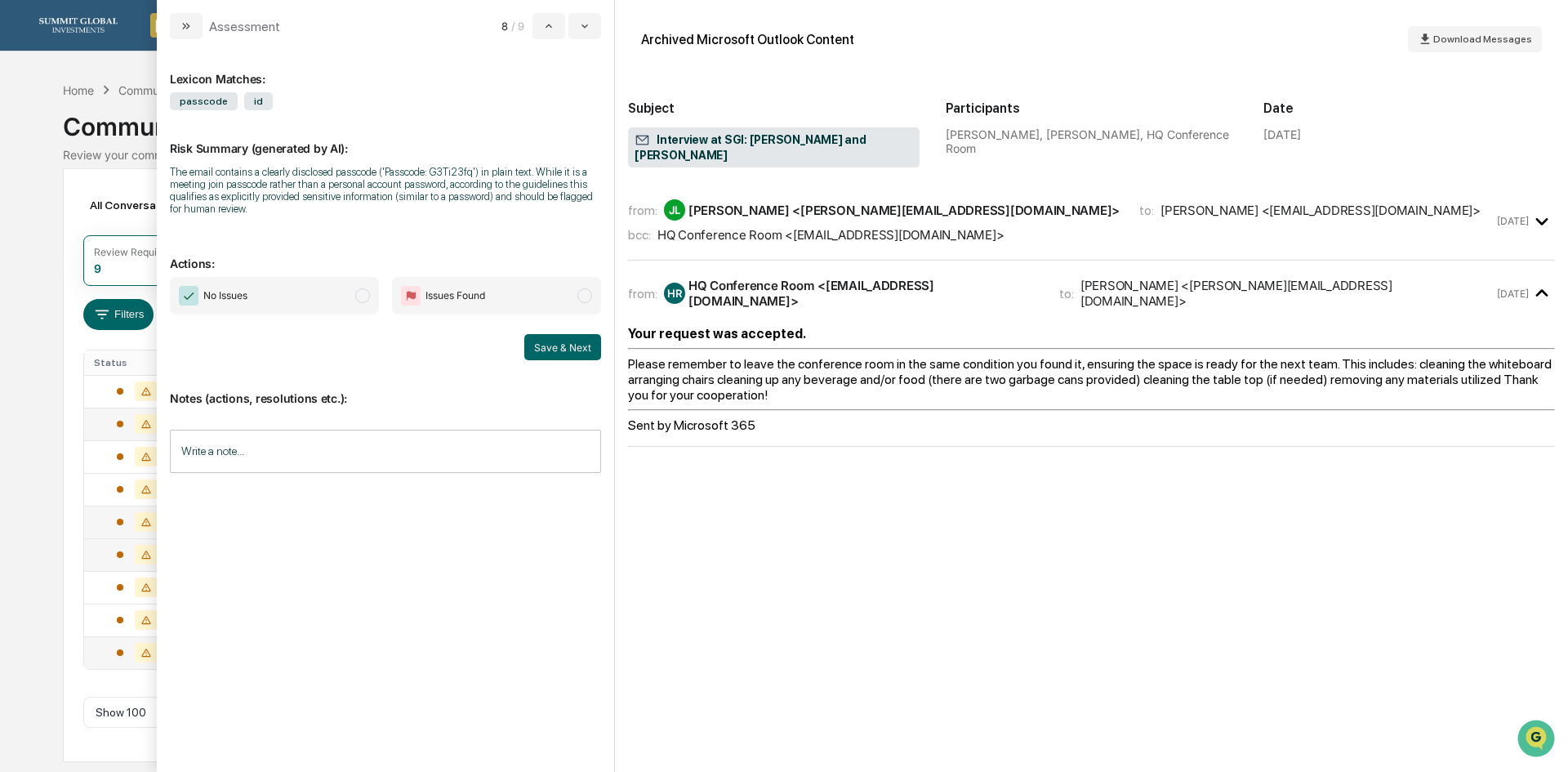
click at [1539, 209] on icon "modal" at bounding box center [1541, 221] width 27 height 27
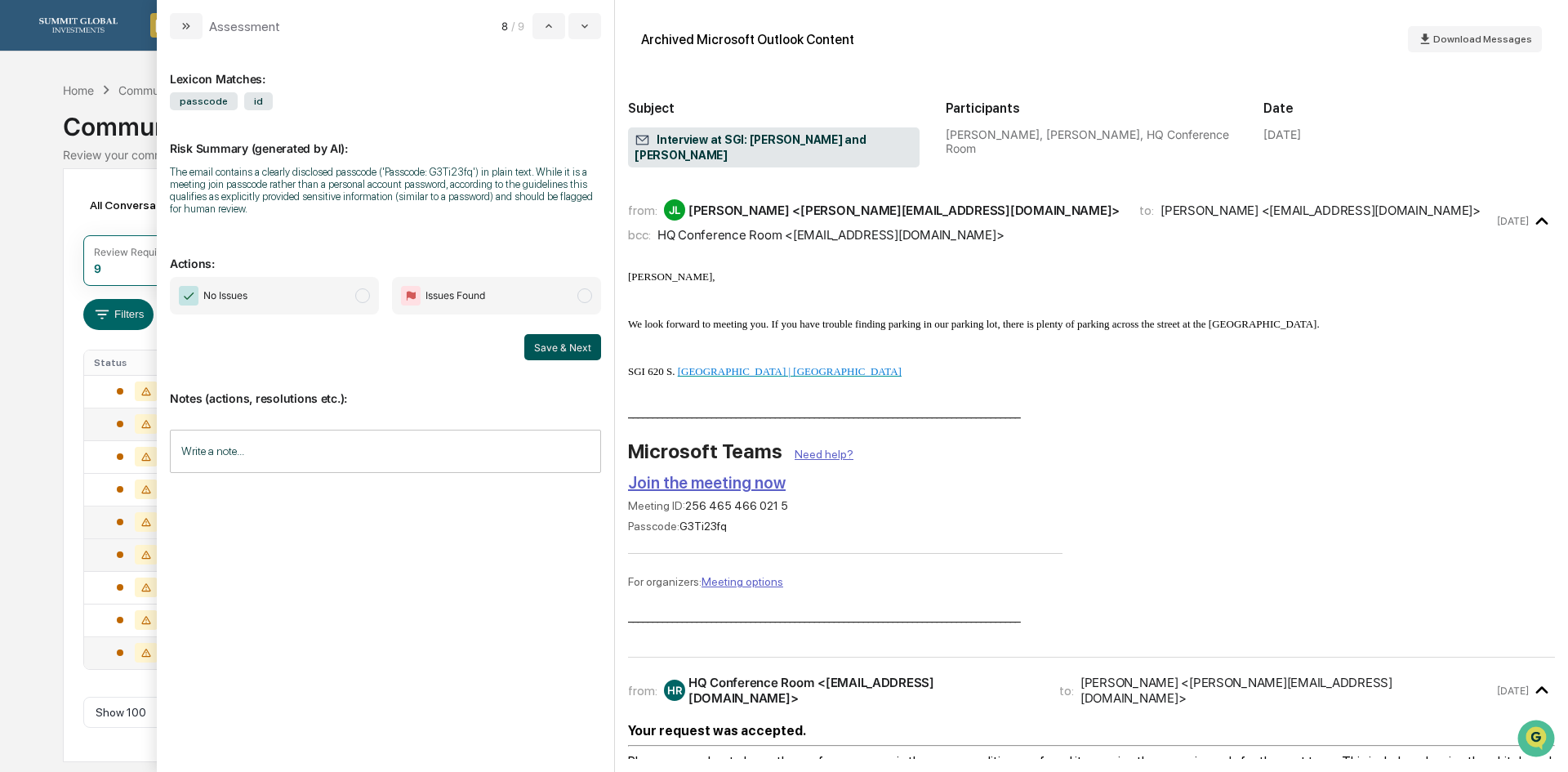
click at [553, 344] on button "Save & Next" at bounding box center [563, 347] width 77 height 26
click at [383, 226] on div "Lexicon Matches: passcode id Risk Summary (generated by AI): The email contains…" at bounding box center [385, 398] width 431 height 692
click at [78, 434] on div "All Conversations Options Review Required 9 Review Completed - Flagged as Issue…" at bounding box center [784, 465] width 1442 height 594
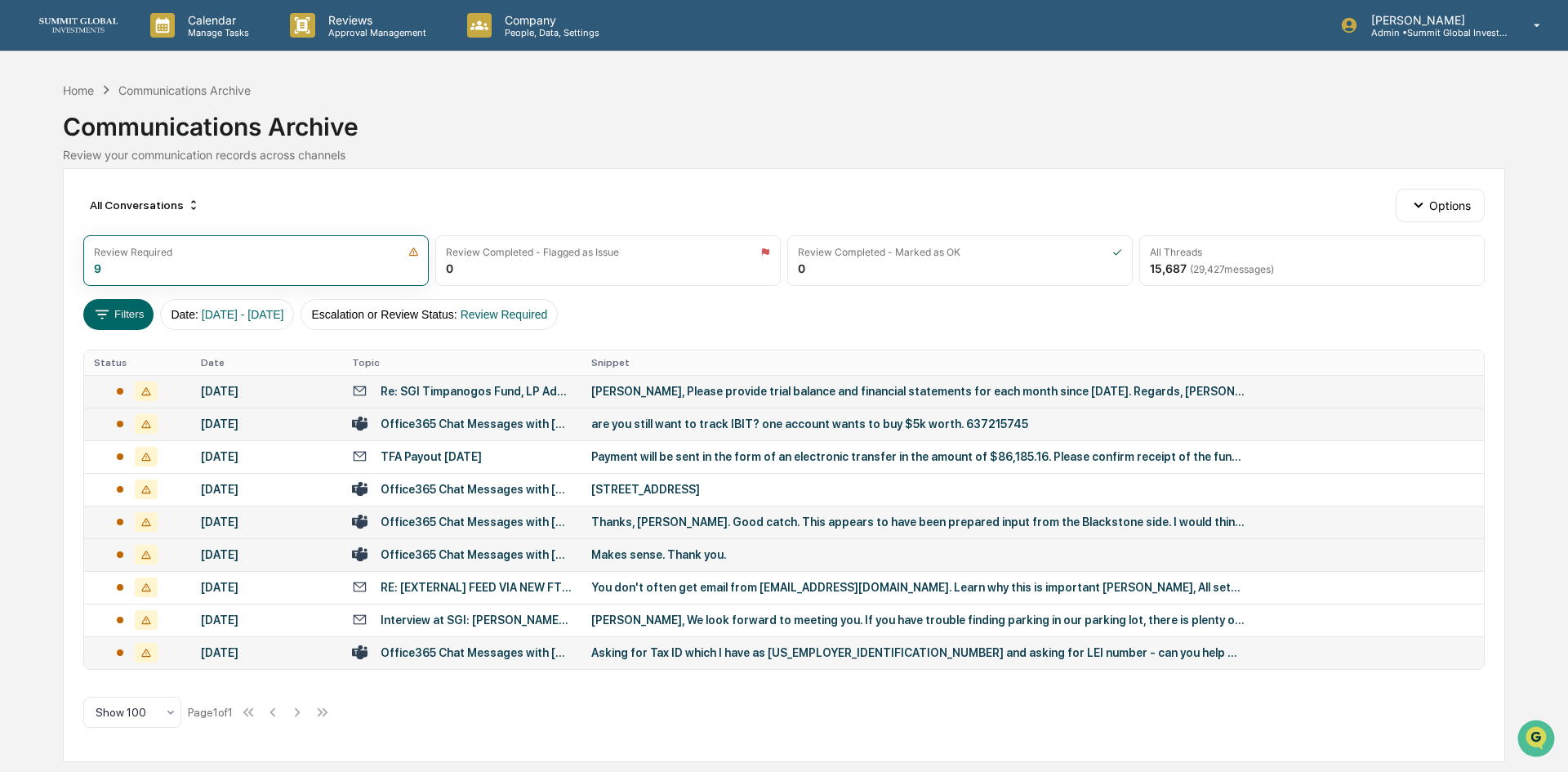
click at [468, 395] on div "Re: SGI Timpanogos Fund, LP Admin Fee Invoice" at bounding box center [476, 390] width 191 height 13
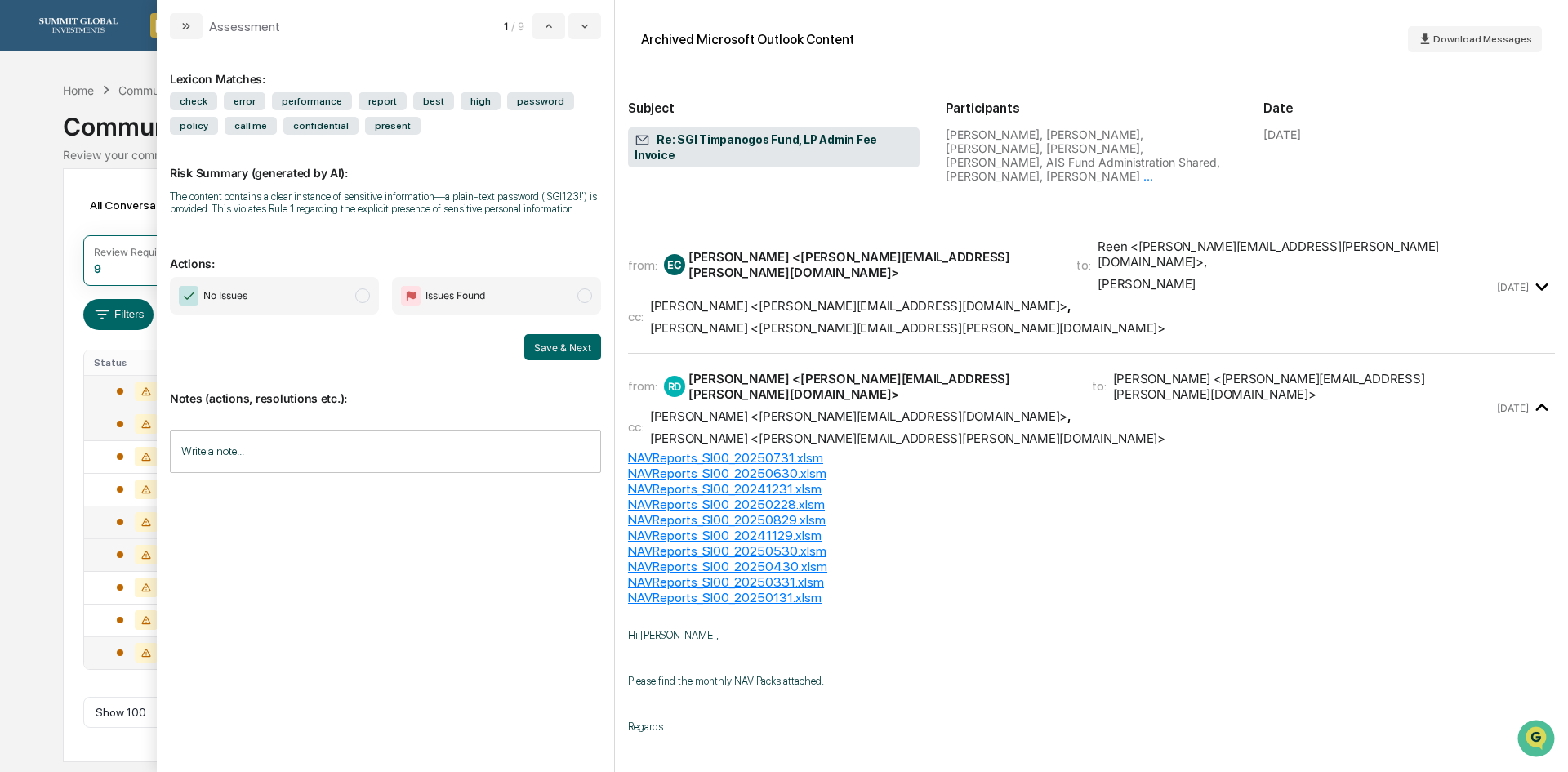
scroll to position [3511, 0]
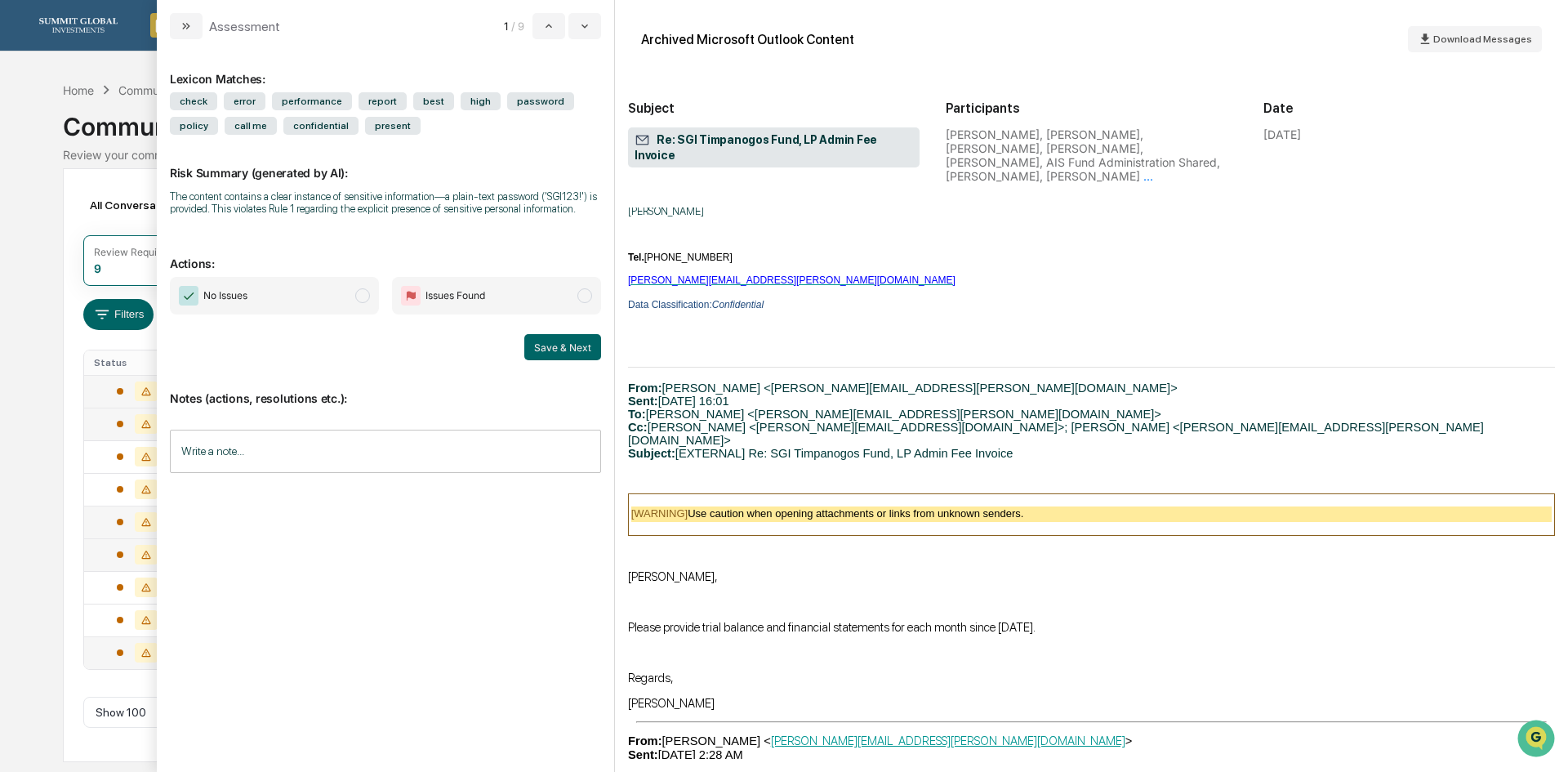
click at [69, 616] on div "All Conversations Options Review Required 9 Review Completed - Flagged as Issue…" at bounding box center [784, 465] width 1442 height 594
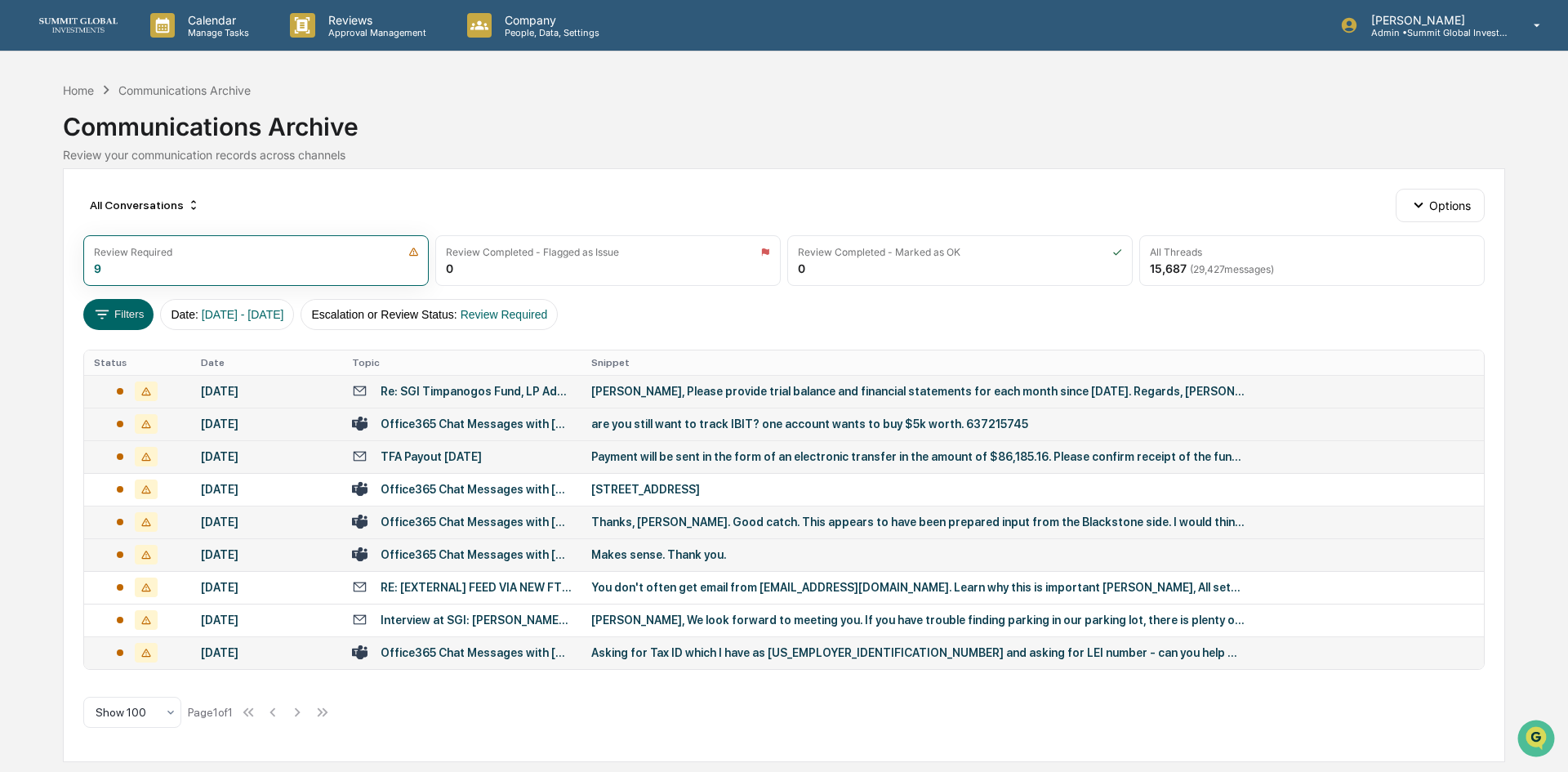
click at [733, 467] on td "Payment will be sent in the form of an electronic transfer in the amount of $86…" at bounding box center [1033, 456] width 902 height 33
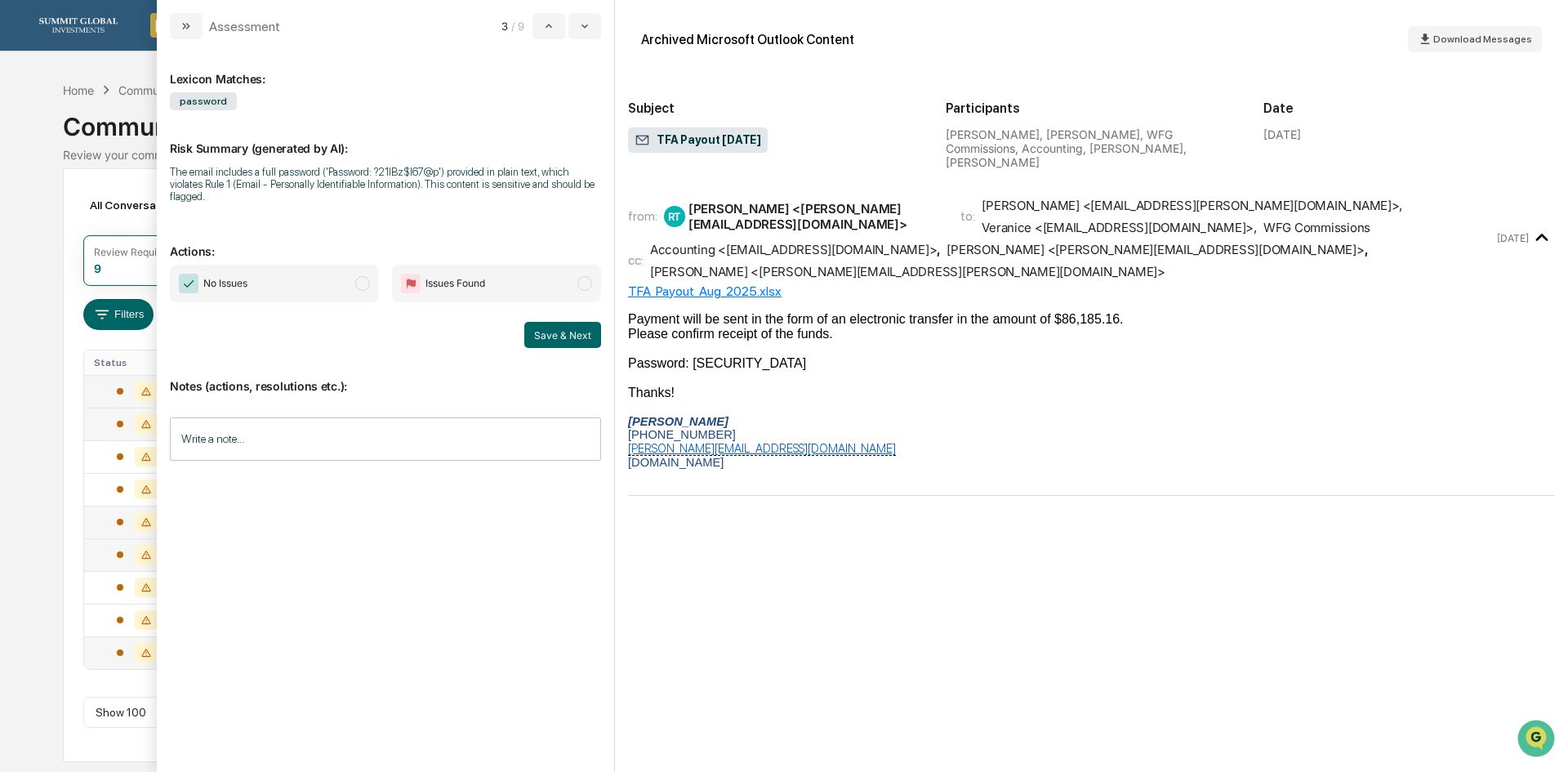
click at [748, 356] on div "Password: ?21lBz$I67@p" at bounding box center [1092, 363] width 927 height 15
drag, startPoint x: 785, startPoint y: 343, endPoint x: 693, endPoint y: 341, distance: 92.0
click at [693, 356] on div "Password: ?21lBz$I67@p" at bounding box center [1092, 363] width 927 height 15
click at [874, 441] on p "richard@sgiam.com" at bounding box center [1092, 448] width 927 height 15
click at [9, 469] on div "Calendar Manage Tasks Reviews Approval Management Company People, Data, Setting…" at bounding box center [784, 386] width 1568 height 772
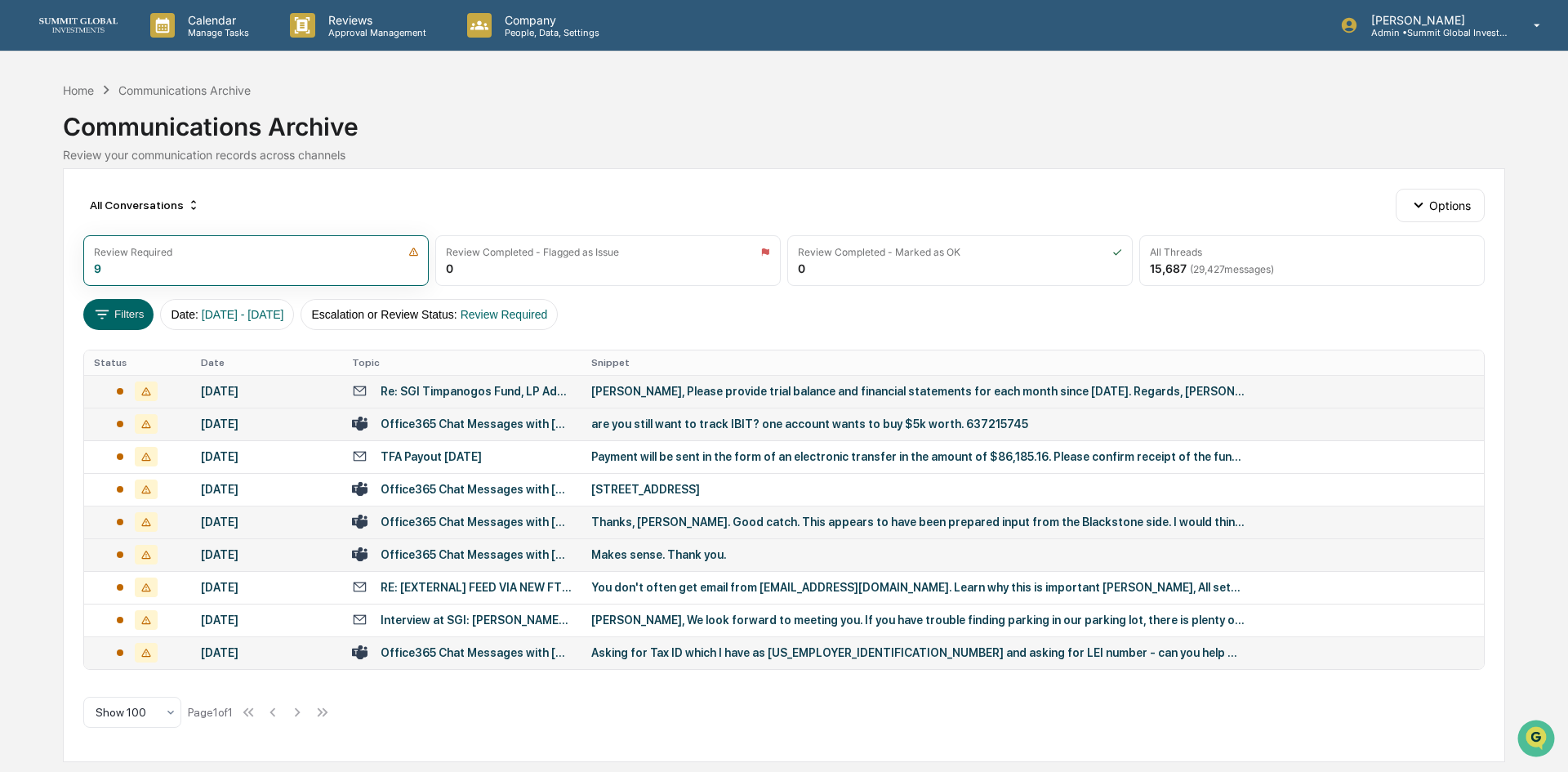
click at [739, 400] on td "Donal, Please provide trial balance and financial statements for each month sin…" at bounding box center [1033, 390] width 902 height 33
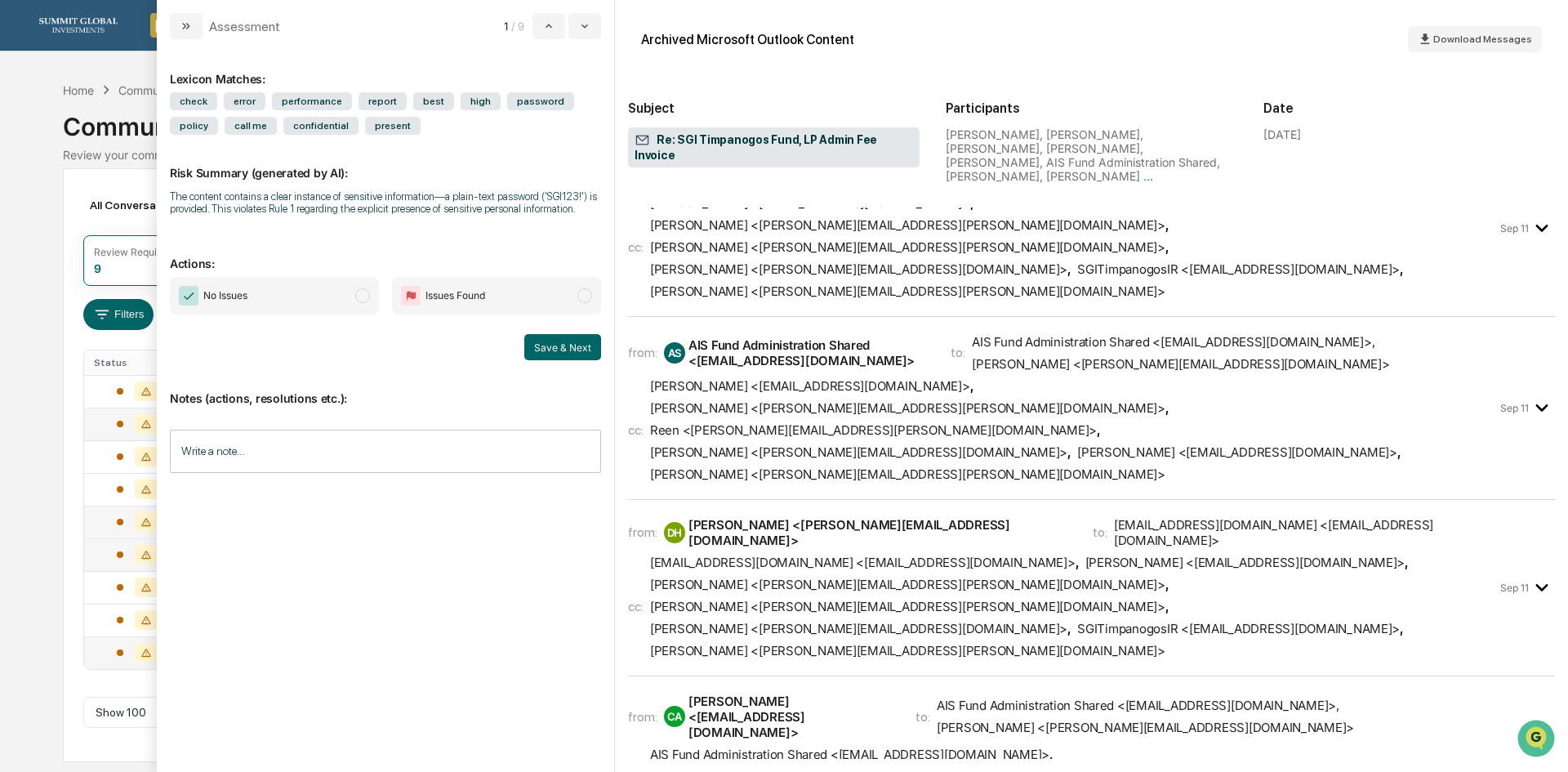
scroll to position [2686, 0]
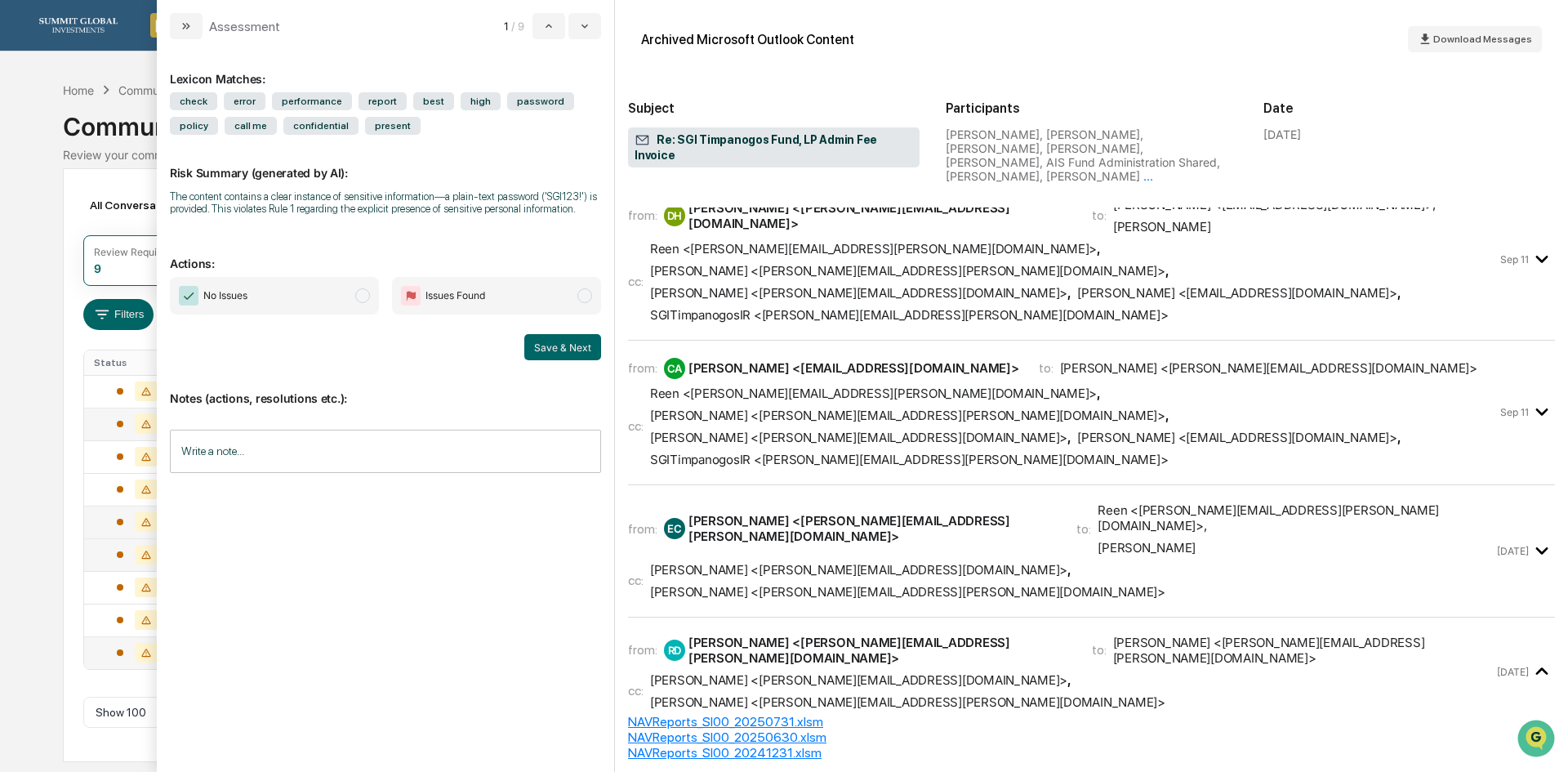
click at [79, 532] on div "All Conversations Options Review Required 9 Review Completed - Flagged as Issue…" at bounding box center [784, 465] width 1442 height 594
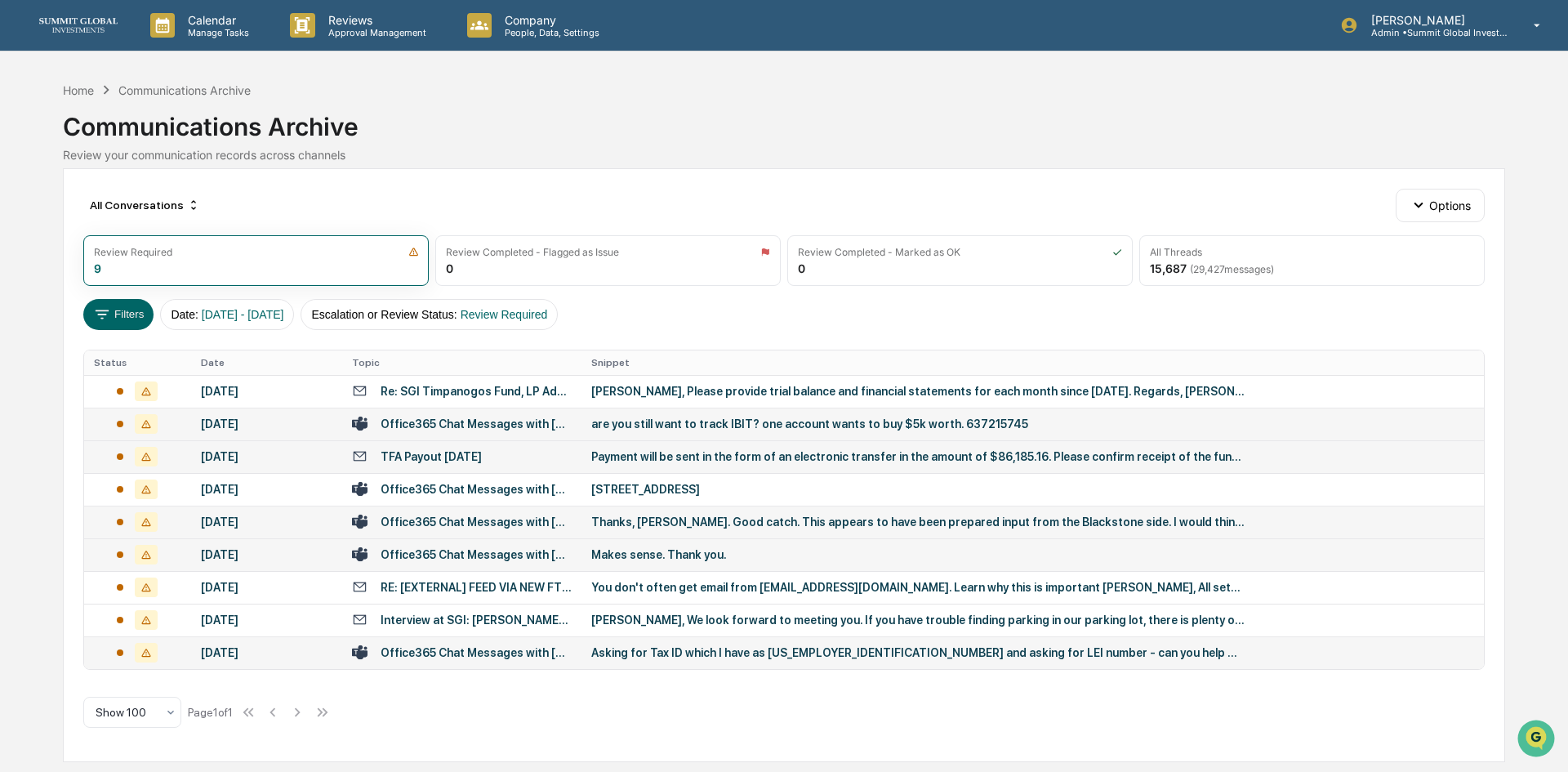
click at [748, 463] on td "Payment will be sent in the form of an electronic transfer in the amount of $86…" at bounding box center [1033, 456] width 902 height 33
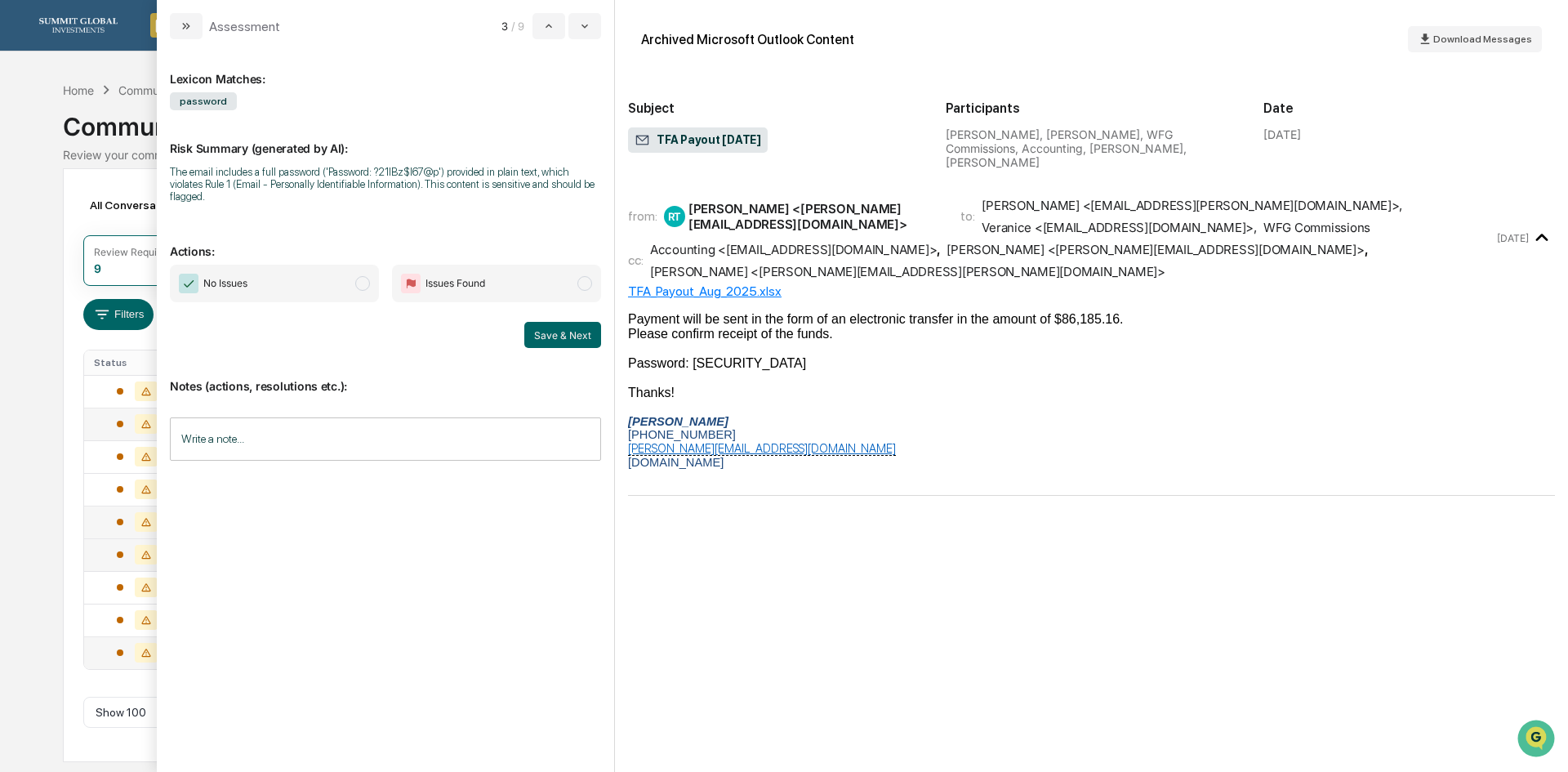
click at [48, 492] on div "Calendar Manage Tasks Reviews Approval Management Company People, Data, Setting…" at bounding box center [784, 386] width 1568 height 772
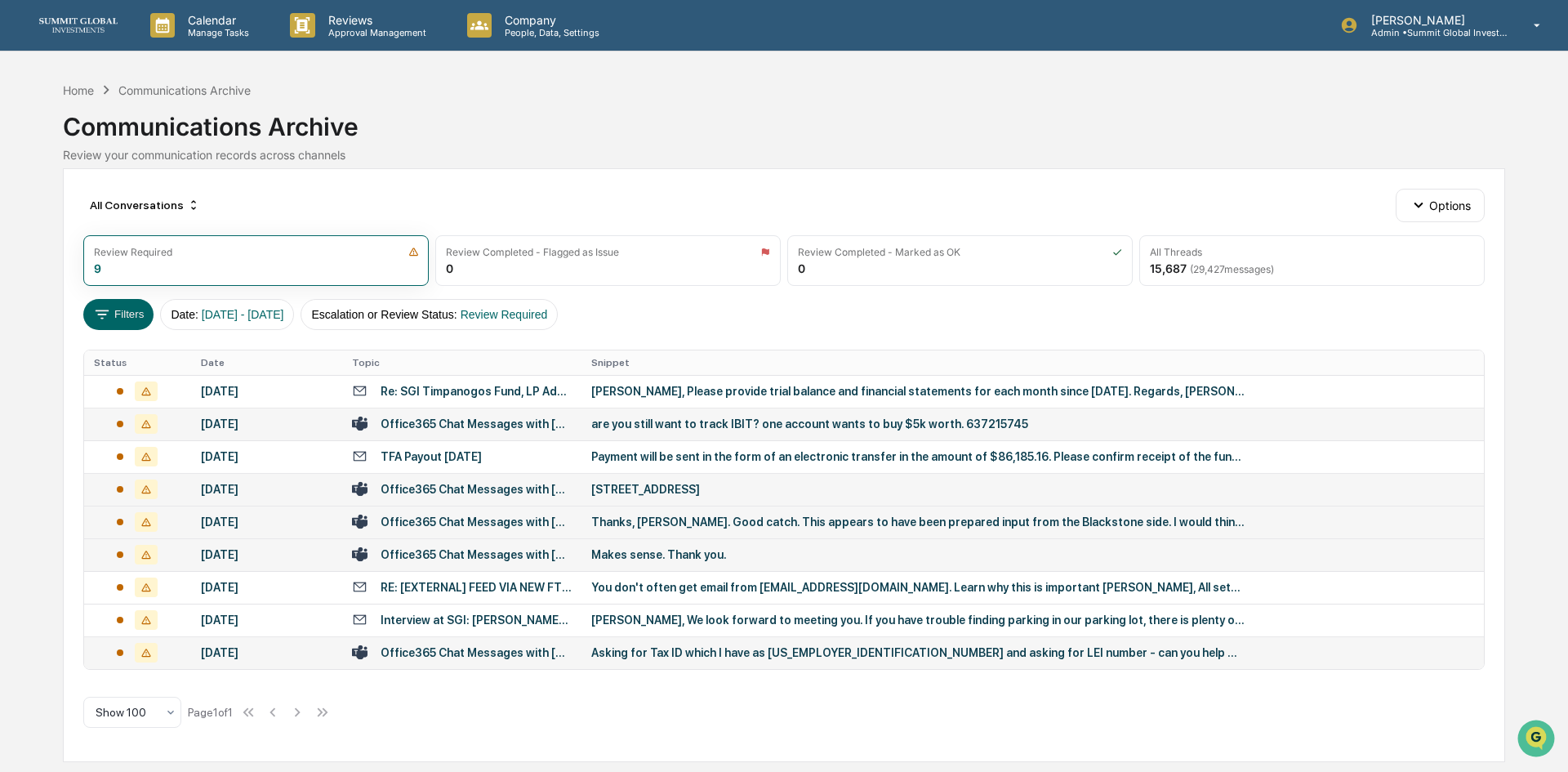
click at [593, 493] on div "229 W 90N Clearfield, UT 84015" at bounding box center [918, 488] width 653 height 13
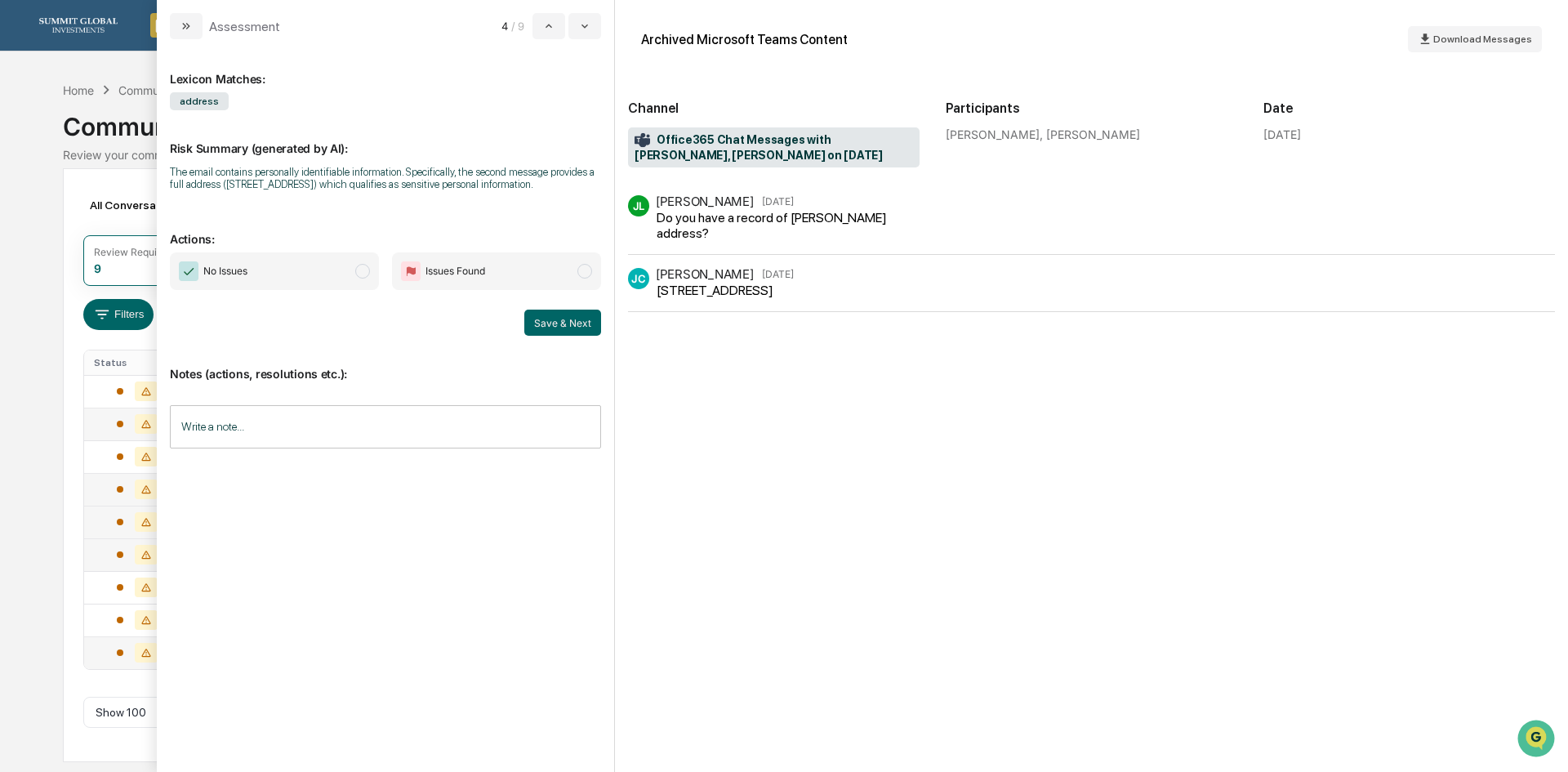
click at [61, 516] on div "Calendar Manage Tasks Reviews Approval Management Company People, Data, Setting…" at bounding box center [784, 386] width 1568 height 772
